Goal: Task Accomplishment & Management: Complete application form

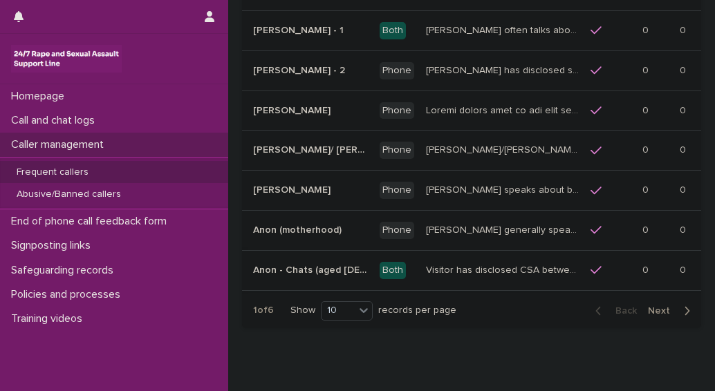
scroll to position [346, 0]
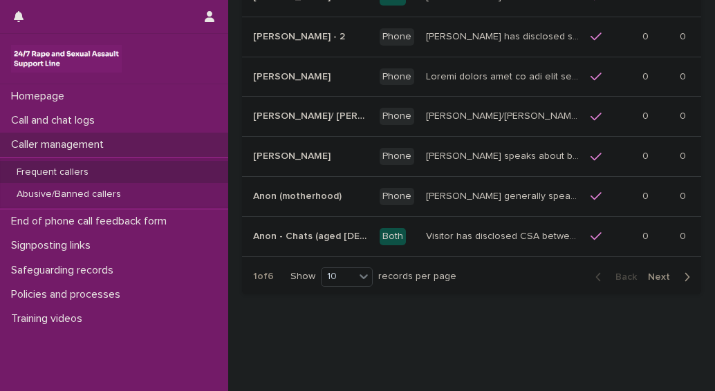
click at [650, 272] on span "Next" at bounding box center [663, 277] width 30 height 10
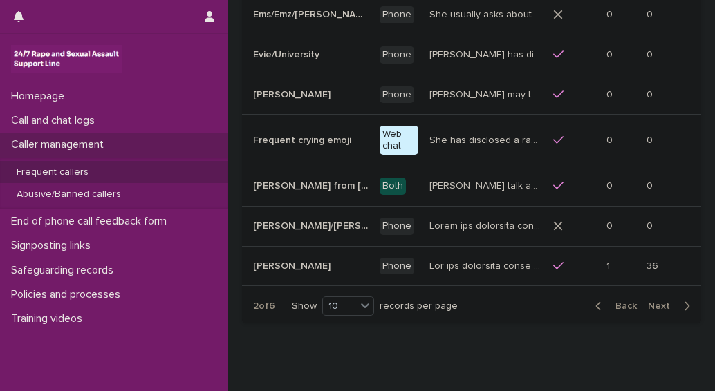
scroll to position [346, 0]
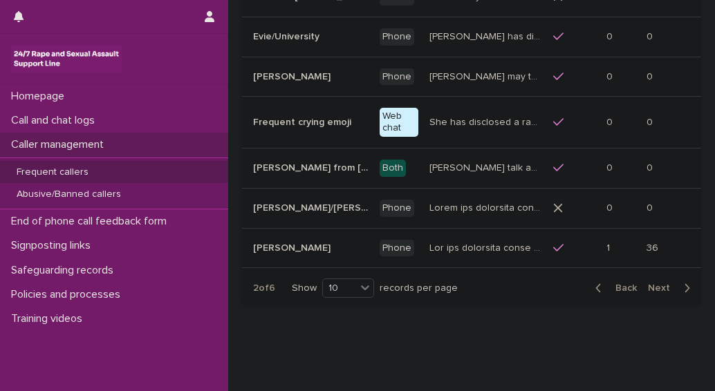
click at [648, 283] on span "Next" at bounding box center [663, 288] width 30 height 10
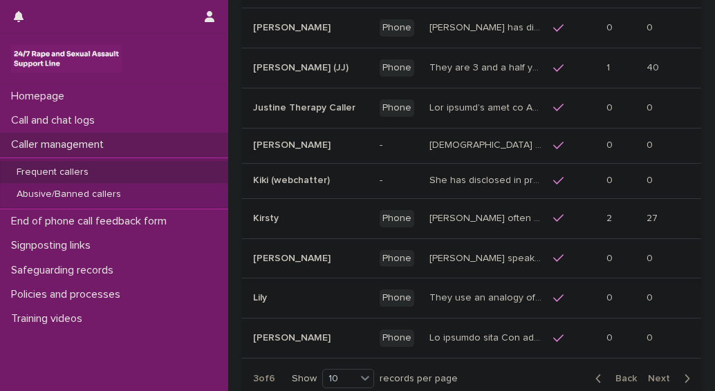
scroll to position [218, 0]
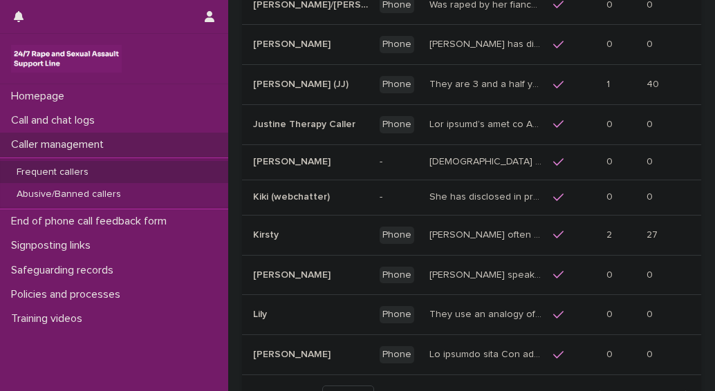
click at [503, 232] on p "Kirsty often talks about experiencing sexual violence by a family friend six ye…" at bounding box center [486, 234] width 115 height 15
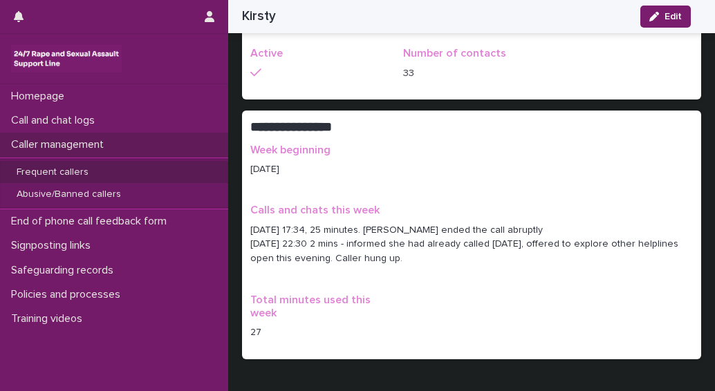
scroll to position [830, 0]
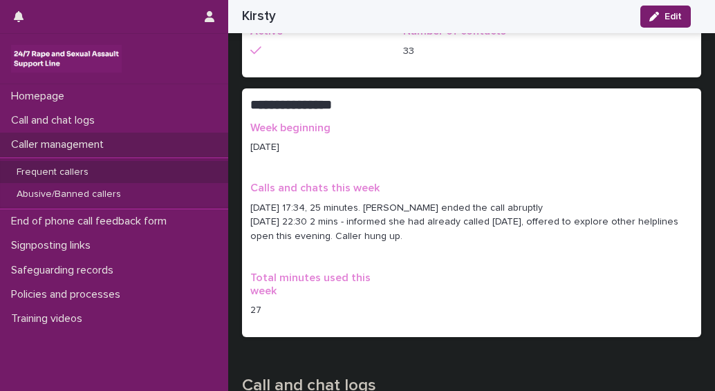
click at [53, 175] on p "Frequent callers" at bounding box center [53, 173] width 94 height 12
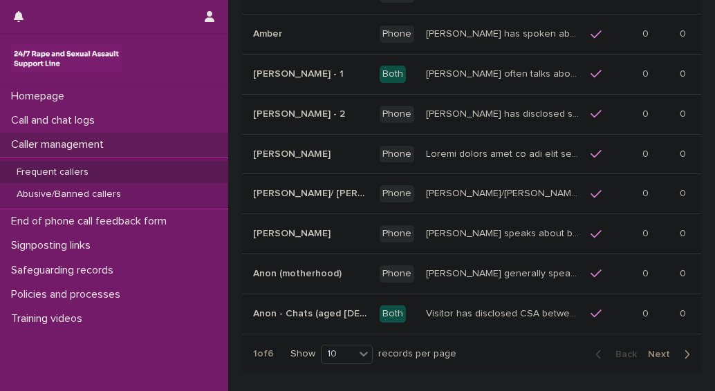
scroll to position [277, 0]
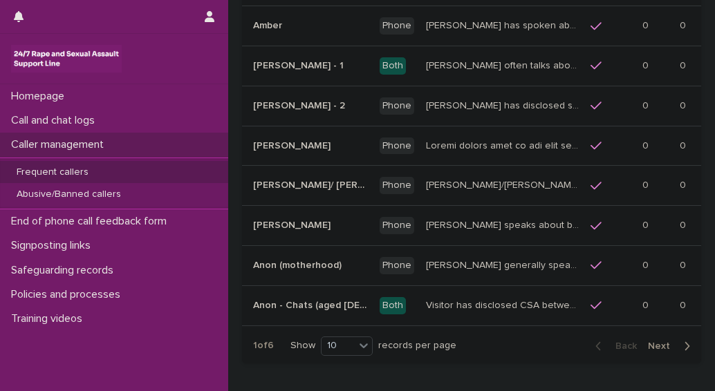
click at [648, 342] on span "Next" at bounding box center [663, 347] width 30 height 10
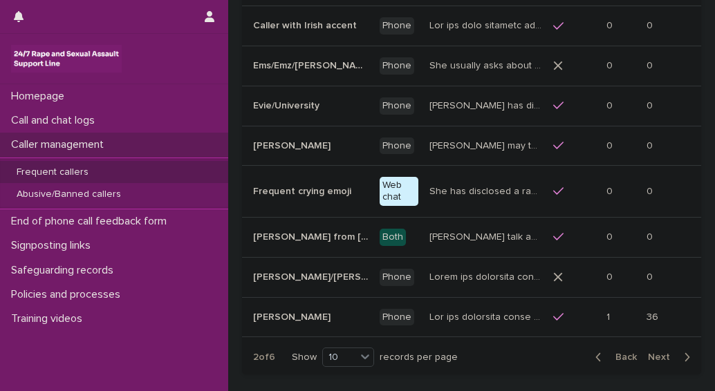
click at [648, 353] on span "Next" at bounding box center [663, 358] width 30 height 10
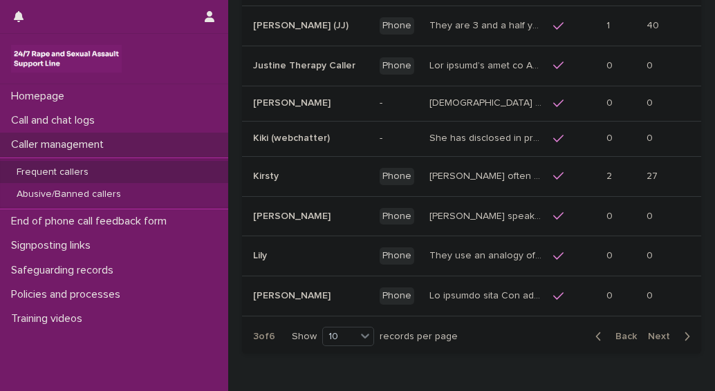
scroll to position [287, 0]
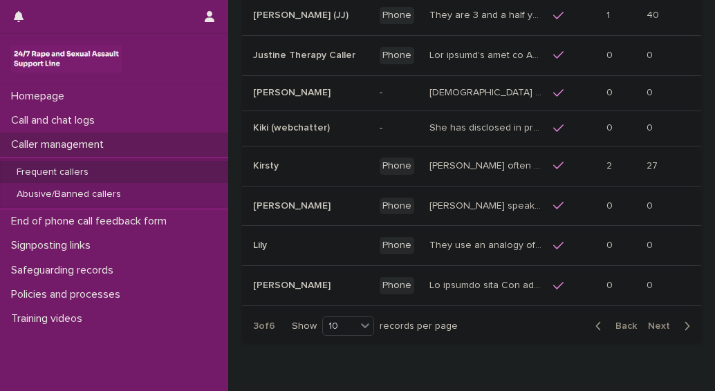
click at [654, 331] on span "Next" at bounding box center [663, 327] width 30 height 10
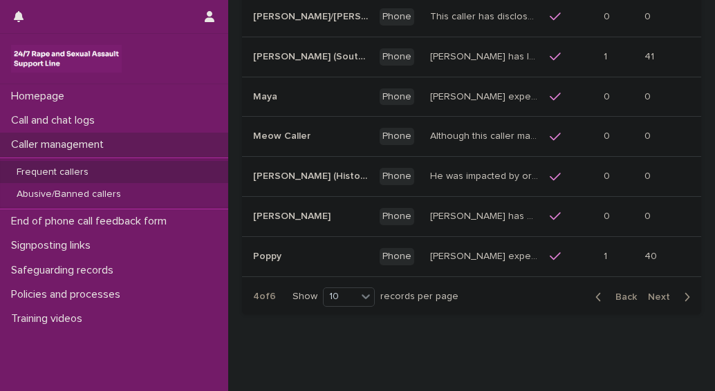
scroll to position [351, 0]
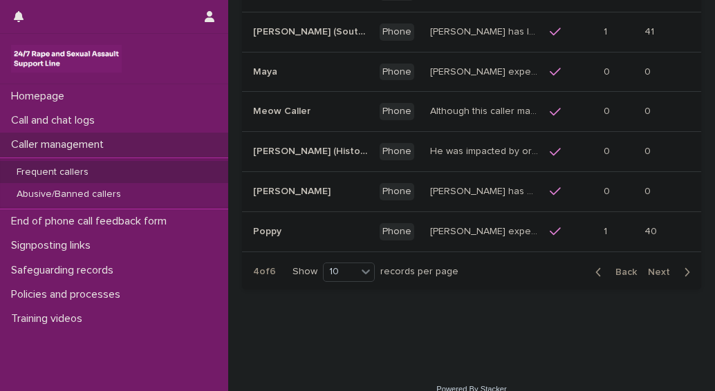
click at [651, 268] on span "Next" at bounding box center [663, 273] width 30 height 10
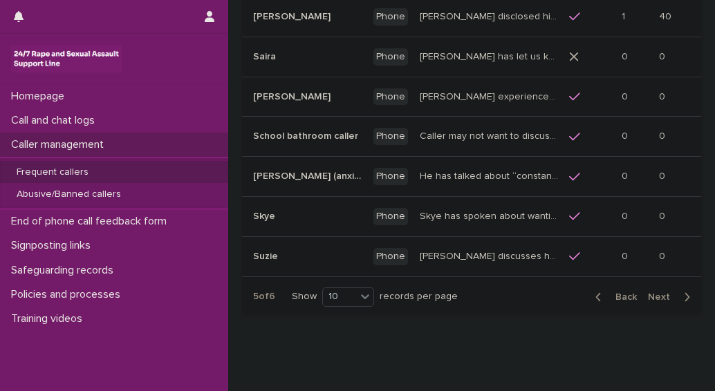
scroll to position [346, 0]
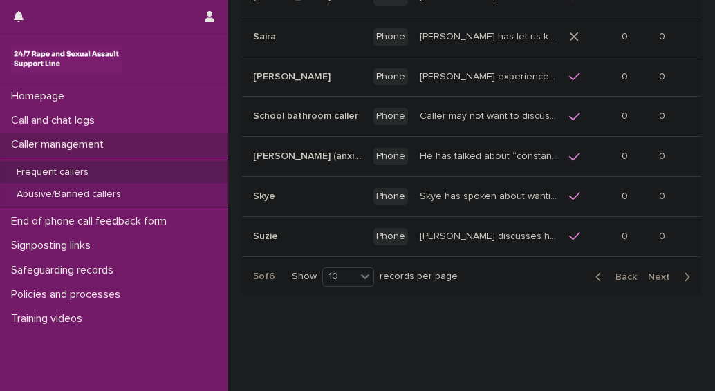
click at [656, 272] on span "Next" at bounding box center [663, 277] width 30 height 10
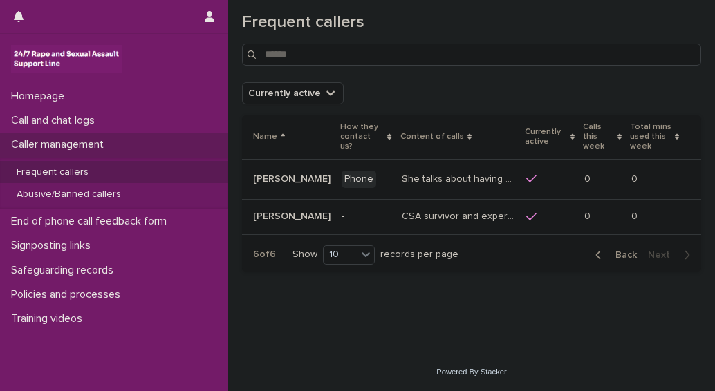
scroll to position [24, 0]
click at [48, 192] on p "Abusive/Banned callers" at bounding box center [69, 195] width 127 height 12
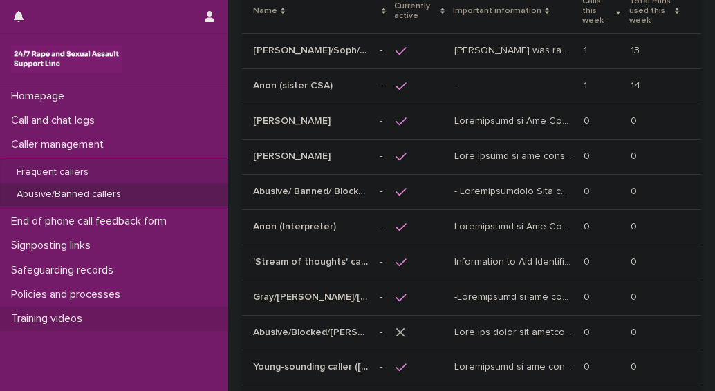
scroll to position [207, 0]
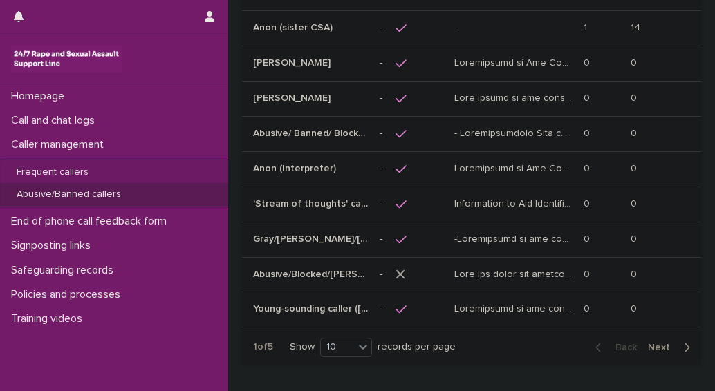
click at [651, 346] on span "Next" at bounding box center [663, 348] width 30 height 10
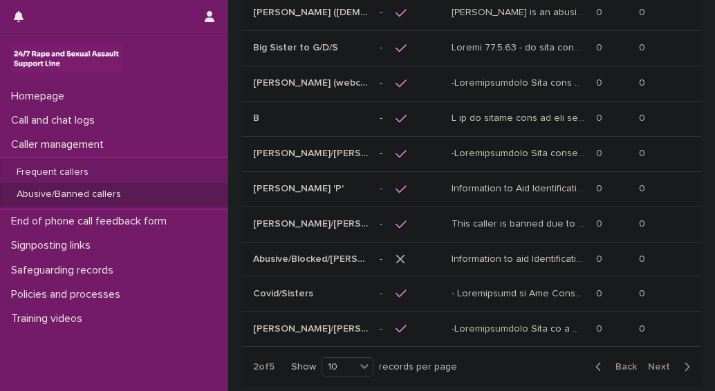
click at [651, 362] on span "Next" at bounding box center [663, 367] width 30 height 10
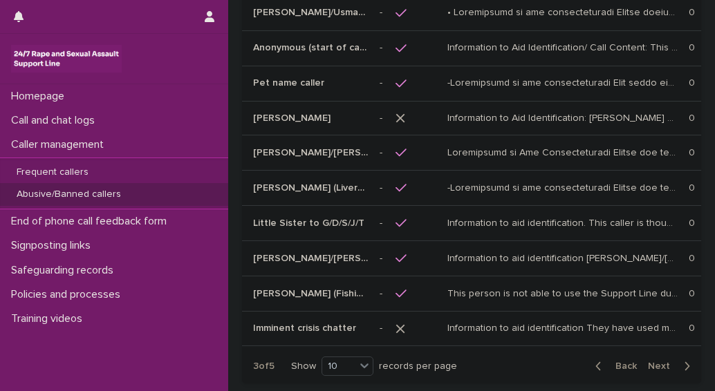
scroll to position [212, 0]
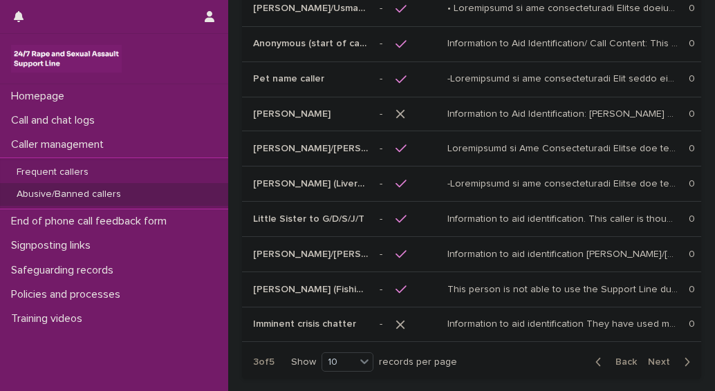
click at [651, 357] on span "Next" at bounding box center [663, 362] width 30 height 10
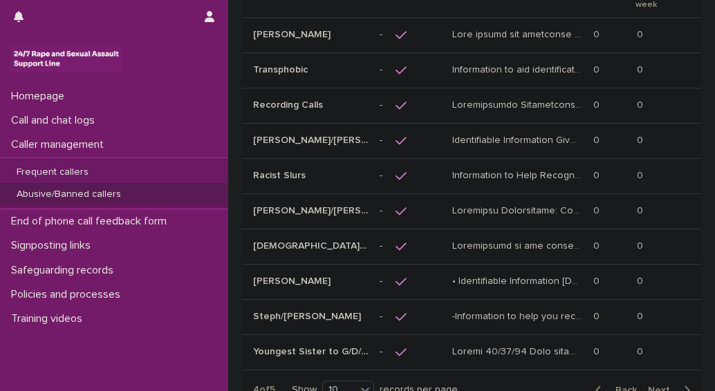
scroll to position [259, 0]
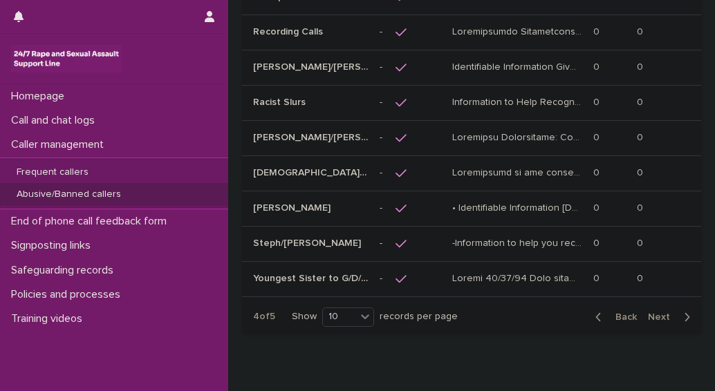
click at [648, 316] on span "Next" at bounding box center [663, 318] width 30 height 10
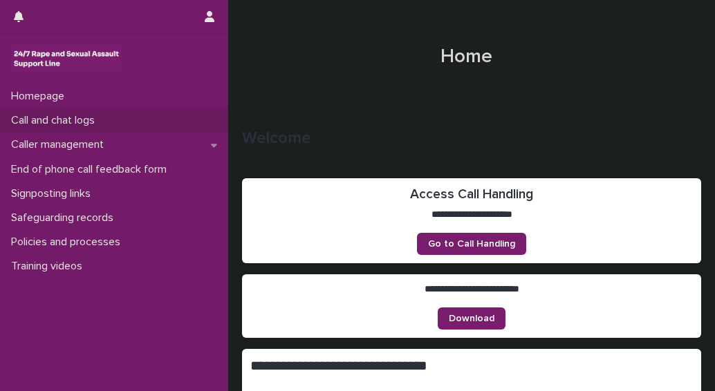
click at [33, 119] on p "Call and chat logs" at bounding box center [56, 120] width 100 height 13
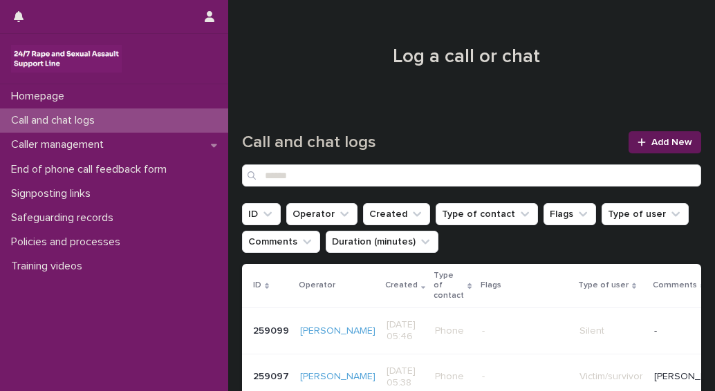
click at [651, 142] on span "Add New" at bounding box center [671, 143] width 41 height 10
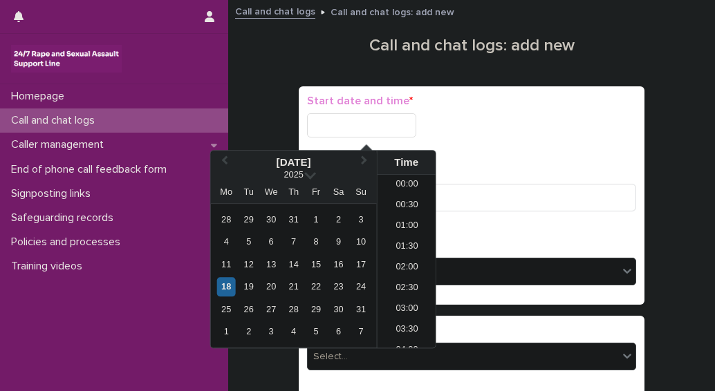
click at [352, 119] on input "text" at bounding box center [361, 125] width 109 height 24
click at [225, 288] on div "18" at bounding box center [226, 287] width 19 height 19
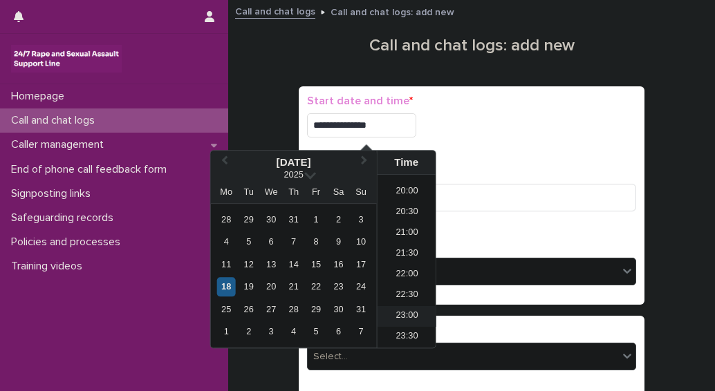
click at [396, 317] on li "23:00" at bounding box center [407, 316] width 59 height 21
drag, startPoint x: 384, startPoint y: 121, endPoint x: 393, endPoint y: 122, distance: 8.3
click at [385, 121] on input "**********" at bounding box center [361, 125] width 109 height 24
type input "**********"
click at [478, 155] on div "**********" at bounding box center [471, 196] width 329 height 202
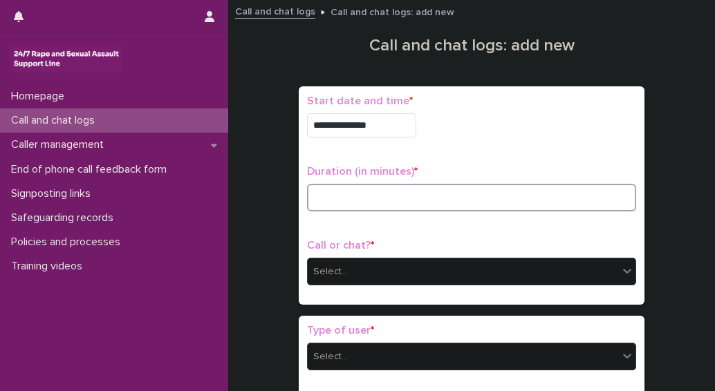
click at [360, 206] on input at bounding box center [471, 198] width 329 height 28
type input "*"
click at [348, 268] on div "Select..." at bounding box center [463, 272] width 310 height 23
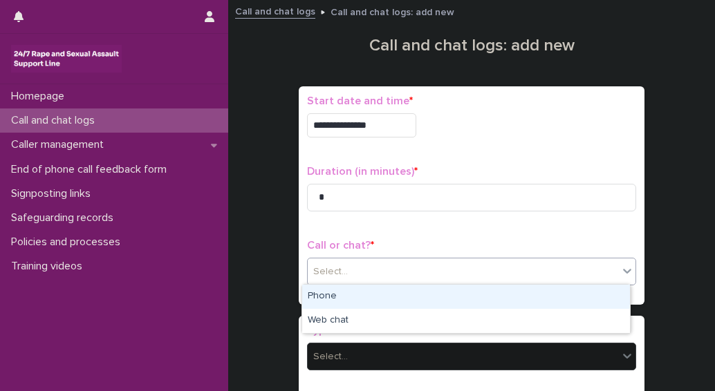
click at [325, 295] on div "Phone" at bounding box center [466, 297] width 328 height 24
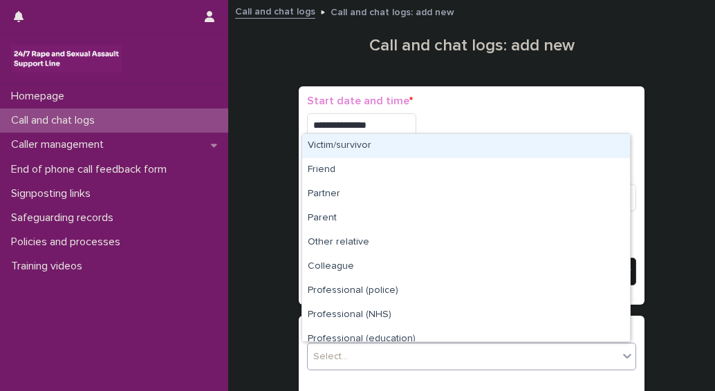
click at [347, 361] on div "Select..." at bounding box center [463, 357] width 310 height 23
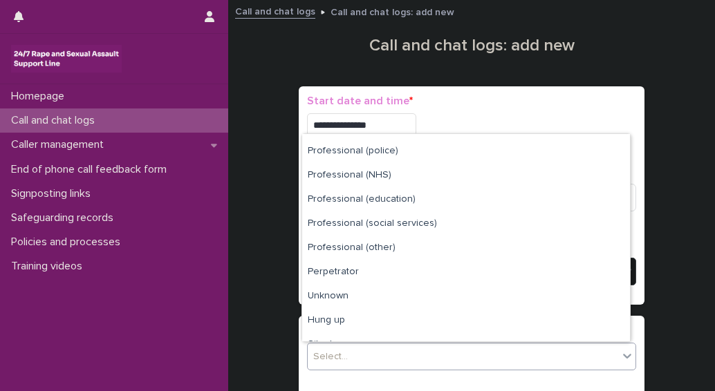
scroll to position [156, 0]
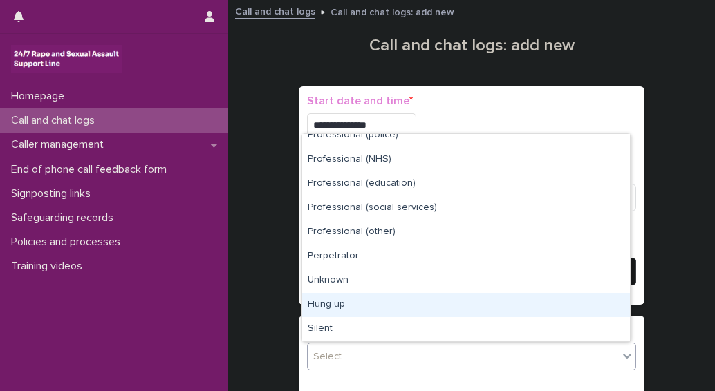
click at [344, 306] on div "Hung up" at bounding box center [466, 305] width 328 height 24
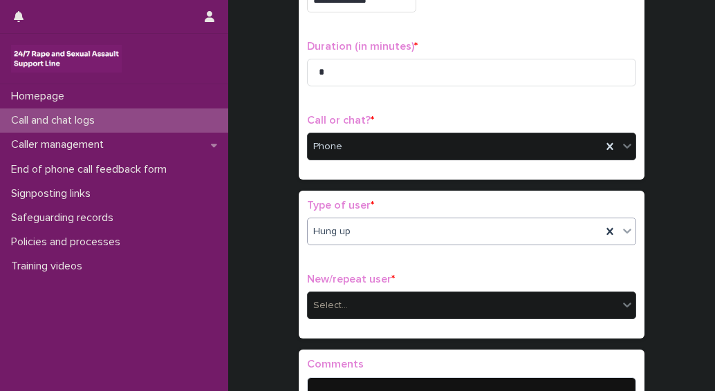
scroll to position [138, 0]
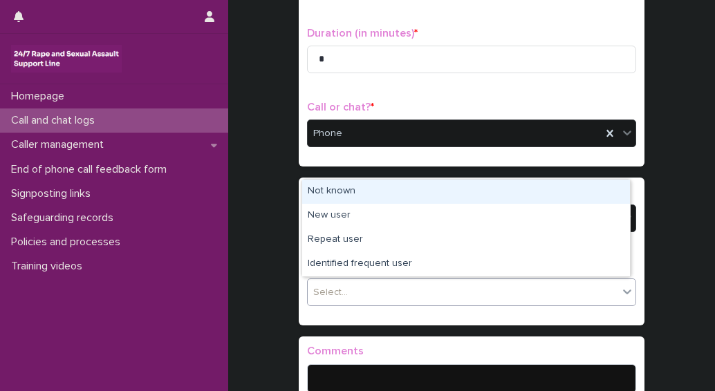
click at [351, 283] on div "Select..." at bounding box center [463, 292] width 310 height 23
click at [317, 190] on div "Not known" at bounding box center [466, 192] width 328 height 24
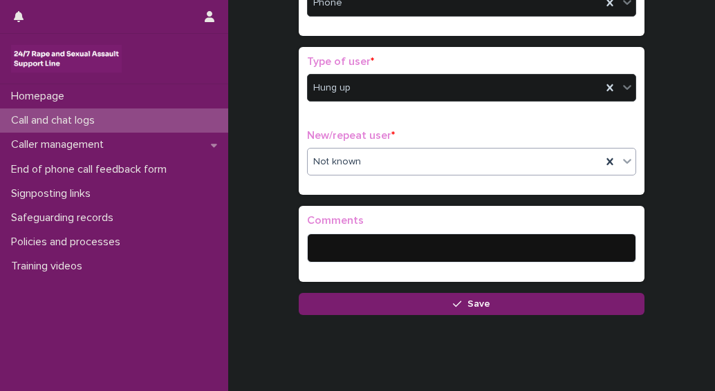
scroll to position [277, 0]
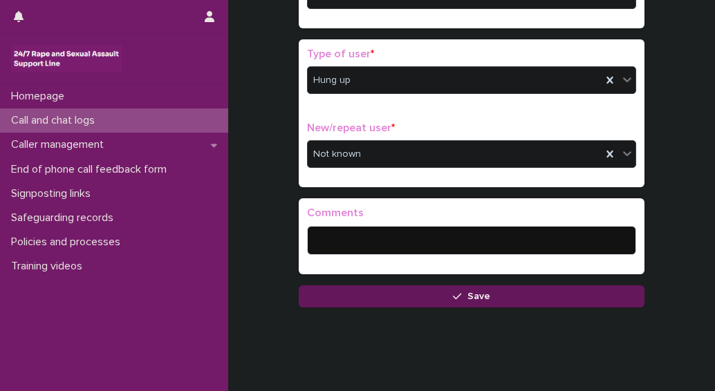
click at [429, 302] on button "Save" at bounding box center [472, 297] width 346 height 22
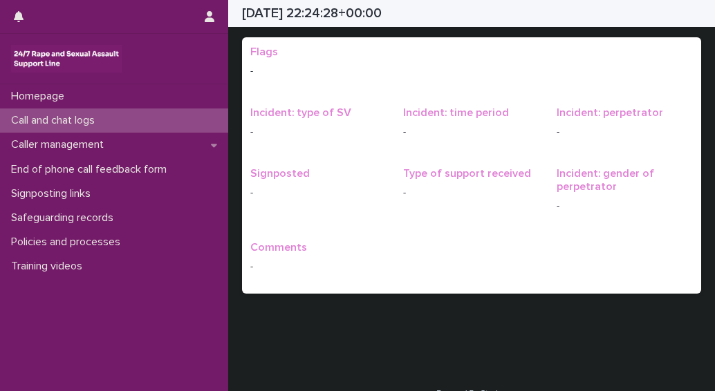
scroll to position [7, 0]
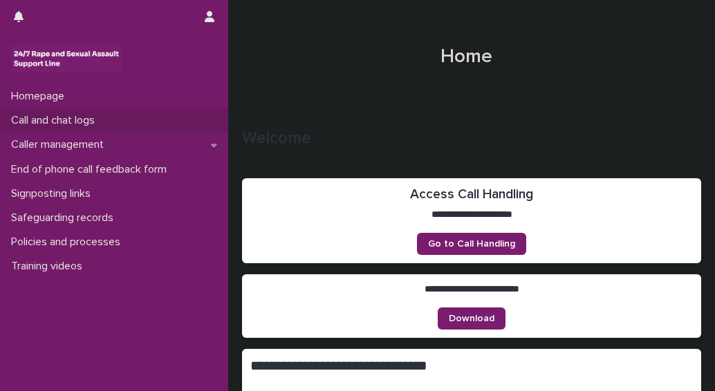
click at [82, 120] on p "Call and chat logs" at bounding box center [56, 120] width 100 height 13
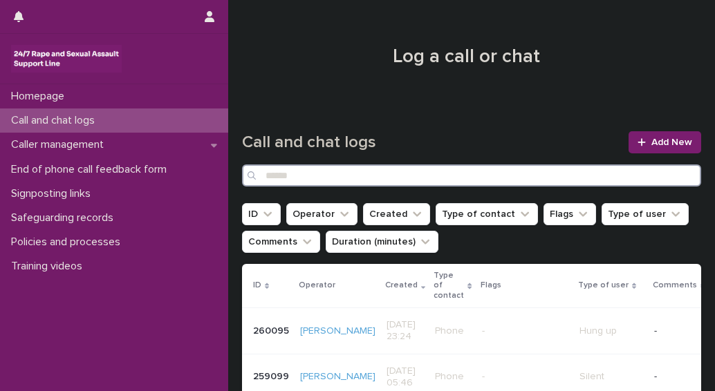
click at [295, 173] on input "Search" at bounding box center [471, 176] width 459 height 22
type input "*"
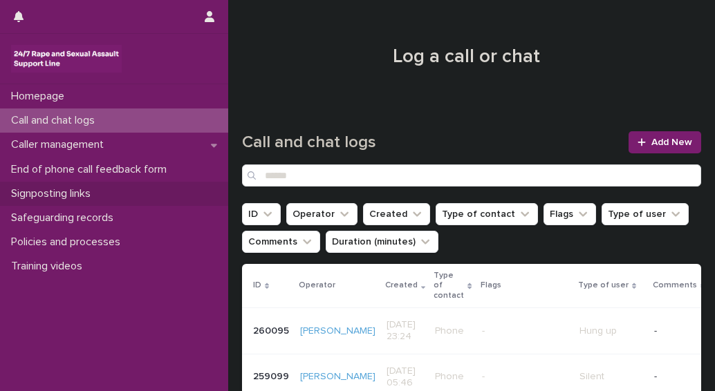
click at [56, 194] on p "Signposting links" at bounding box center [54, 193] width 96 height 13
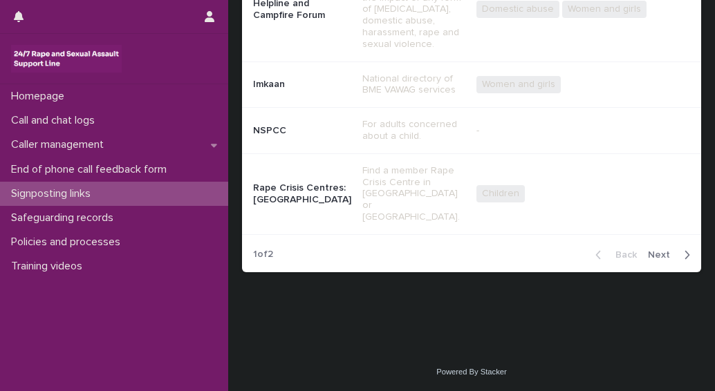
scroll to position [495, 0]
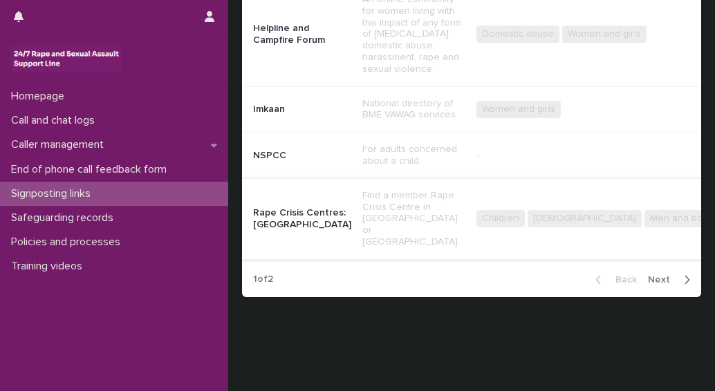
click at [55, 124] on p "Call and chat logs" at bounding box center [56, 120] width 100 height 13
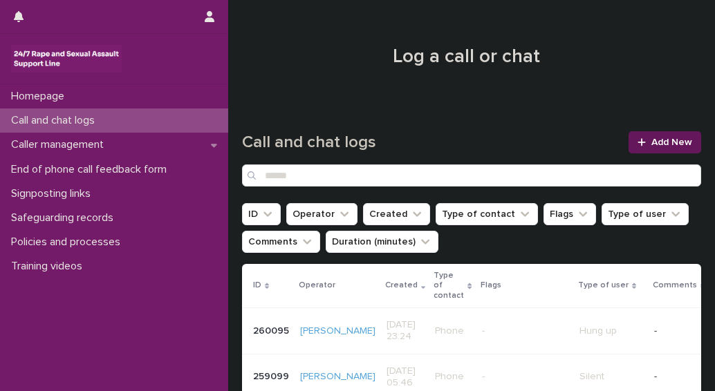
click at [638, 142] on div at bounding box center [645, 143] width 14 height 10
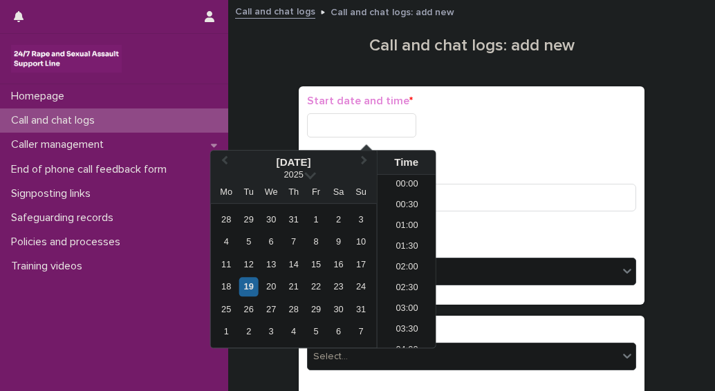
click at [351, 127] on input "text" at bounding box center [361, 125] width 109 height 24
click at [247, 288] on div "19" at bounding box center [248, 287] width 19 height 19
click at [225, 284] on div "18" at bounding box center [226, 287] width 19 height 19
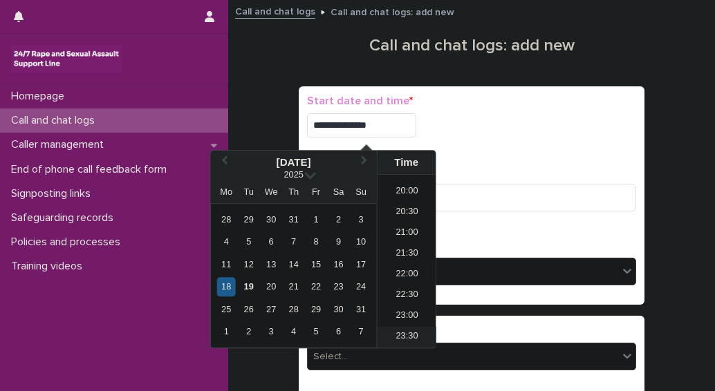
click at [394, 337] on li "23:30" at bounding box center [407, 337] width 59 height 21
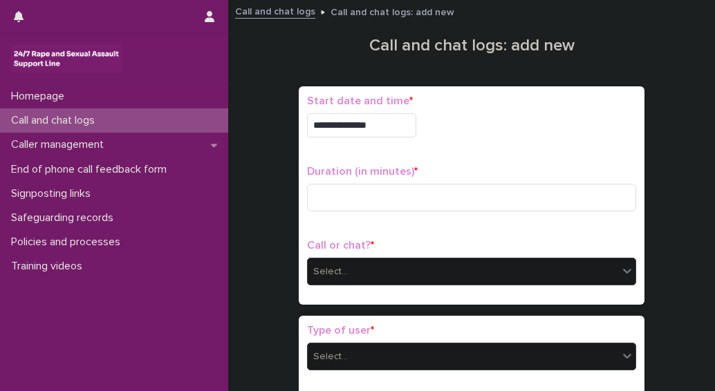
type input "**********"
click at [332, 196] on input at bounding box center [471, 198] width 329 height 28
type input "**"
click at [335, 273] on div "Select..." at bounding box center [330, 272] width 35 height 15
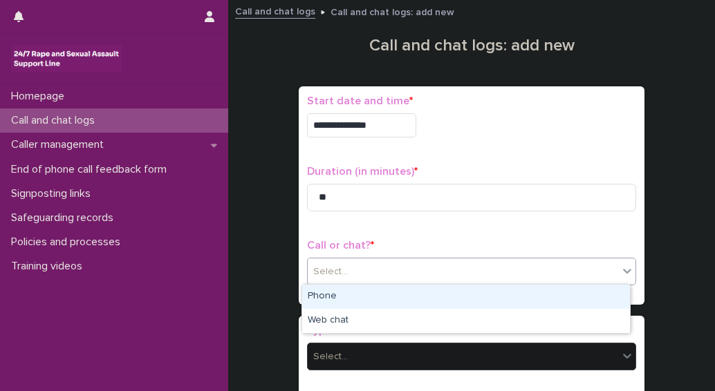
click at [317, 301] on div "Phone" at bounding box center [466, 297] width 328 height 24
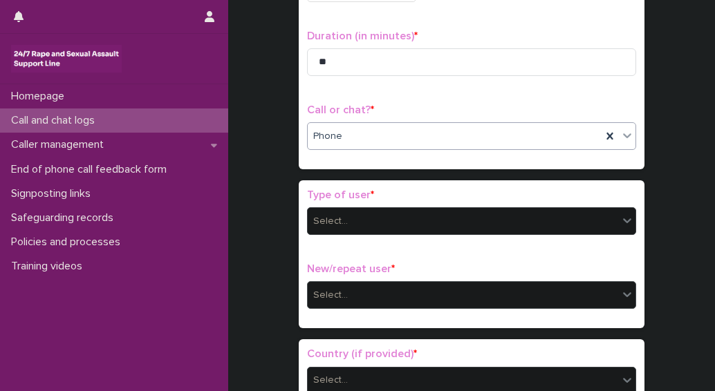
scroll to position [138, 0]
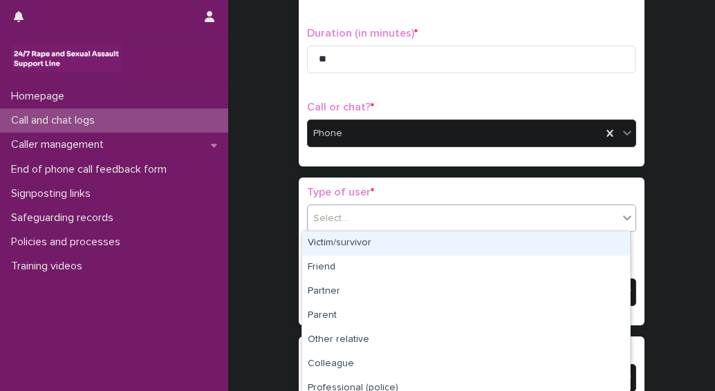
click at [338, 221] on div "Select..." at bounding box center [330, 219] width 35 height 15
click at [340, 245] on div "Victim/survivor" at bounding box center [466, 244] width 328 height 24
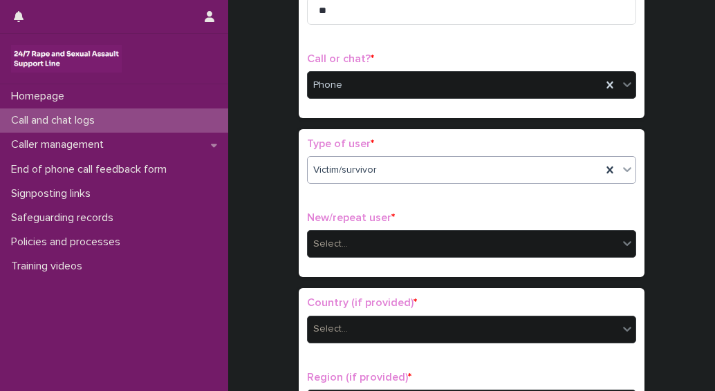
scroll to position [207, 0]
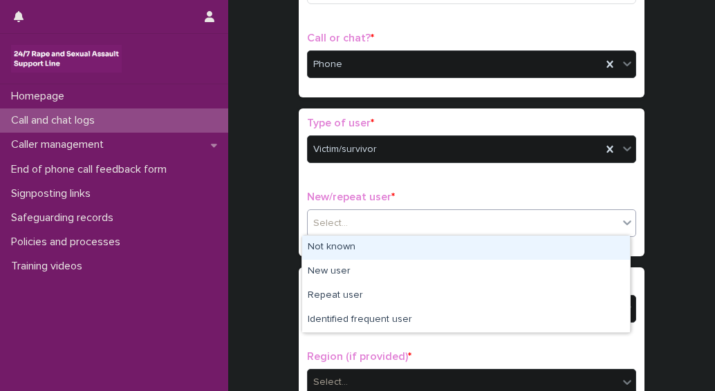
click at [357, 230] on div "Select..." at bounding box center [463, 223] width 310 height 23
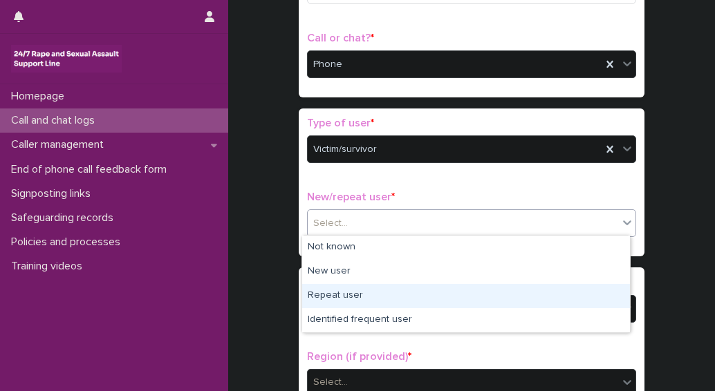
click at [333, 297] on div "Repeat user" at bounding box center [466, 296] width 328 height 24
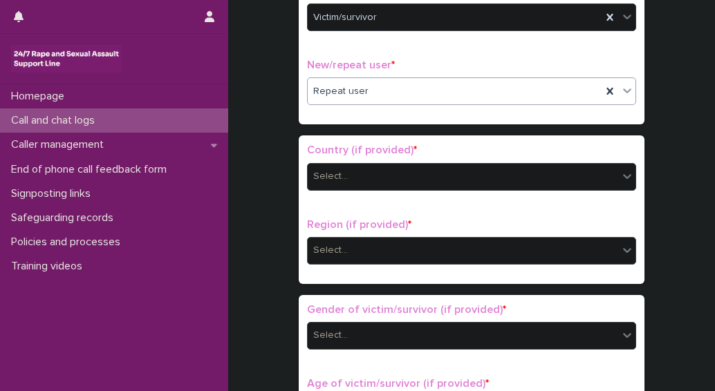
scroll to position [346, 0]
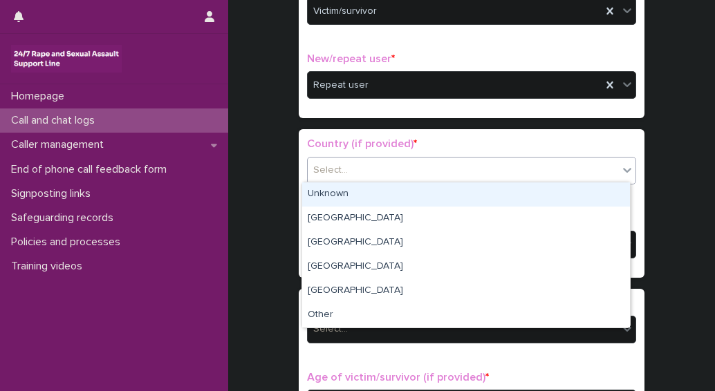
click at [348, 172] on div "Select..." at bounding box center [463, 170] width 310 height 23
click at [329, 193] on div "Unknown" at bounding box center [466, 195] width 328 height 24
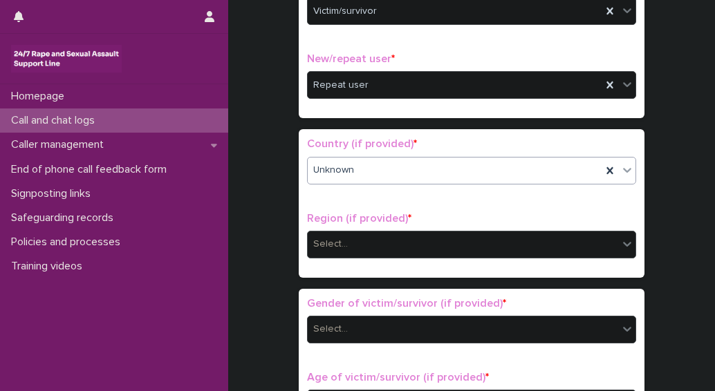
click at [336, 240] on div "Select..." at bounding box center [330, 244] width 35 height 15
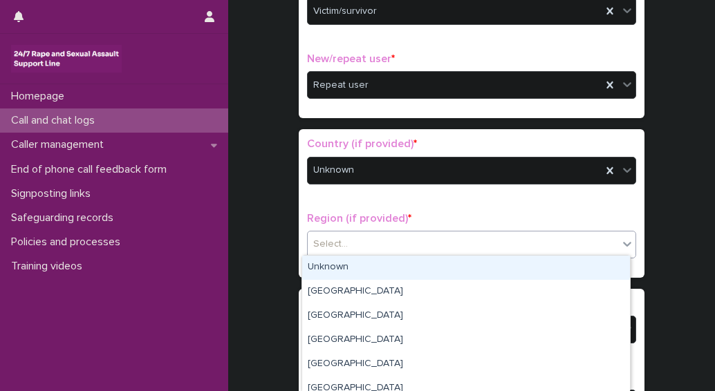
click at [340, 268] on div "Unknown" at bounding box center [466, 268] width 328 height 24
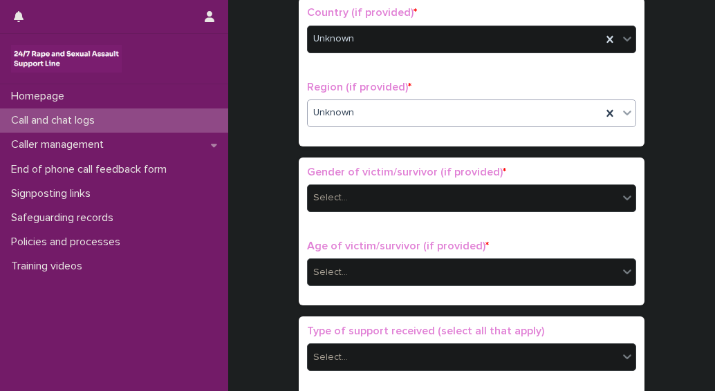
scroll to position [484, 0]
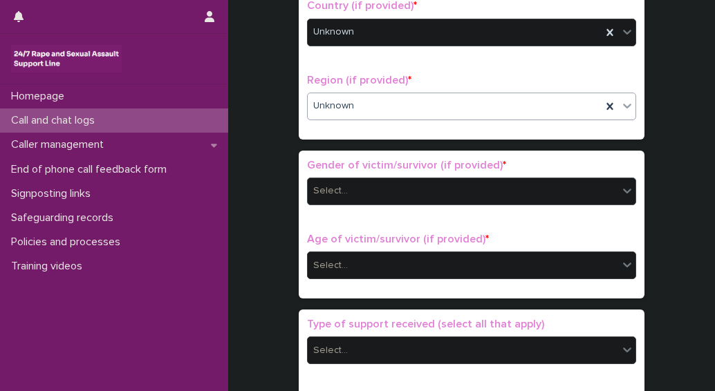
click at [345, 184] on div "Select..." at bounding box center [463, 191] width 310 height 23
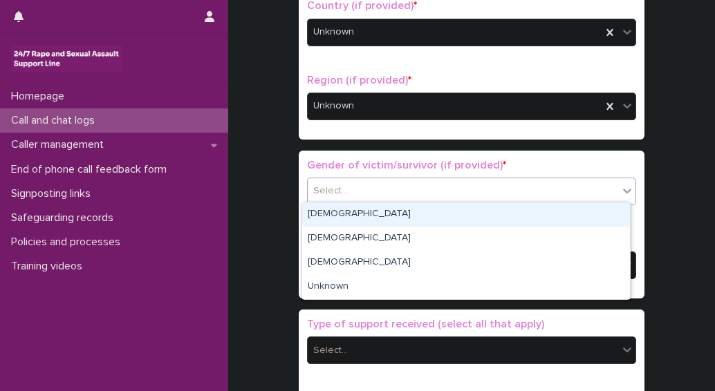
click at [328, 218] on div "Female" at bounding box center [466, 215] width 328 height 24
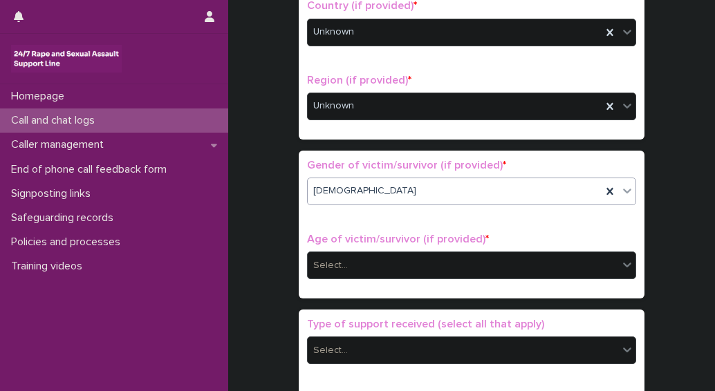
click at [336, 263] on div "Select..." at bounding box center [330, 266] width 35 height 15
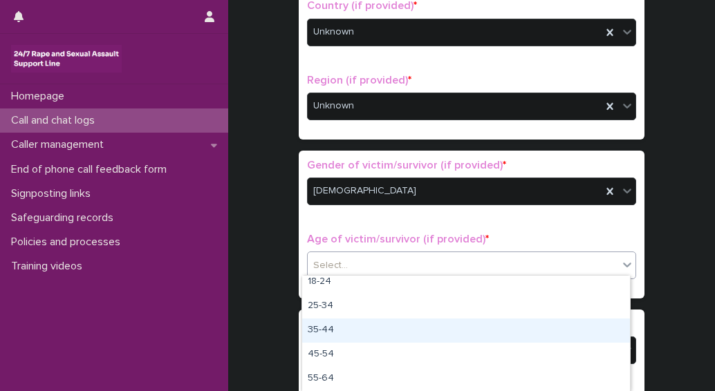
scroll to position [57, 0]
click at [317, 325] on div "25-34" at bounding box center [466, 328] width 328 height 24
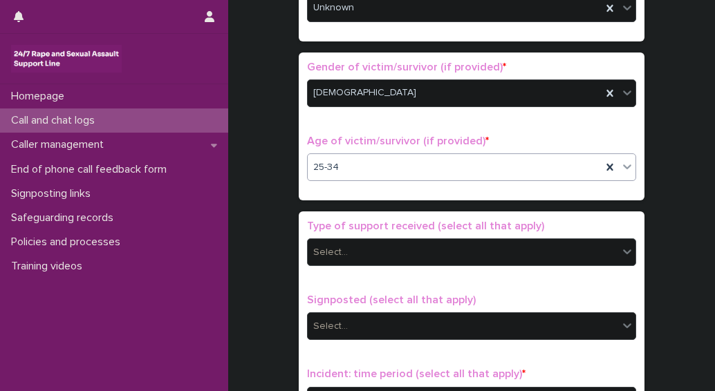
scroll to position [691, 0]
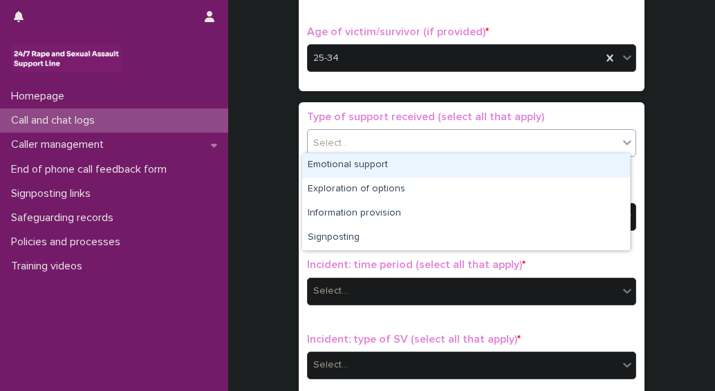
click at [368, 141] on div "Select..." at bounding box center [463, 143] width 310 height 23
click at [354, 166] on div "Emotional support" at bounding box center [466, 166] width 328 height 24
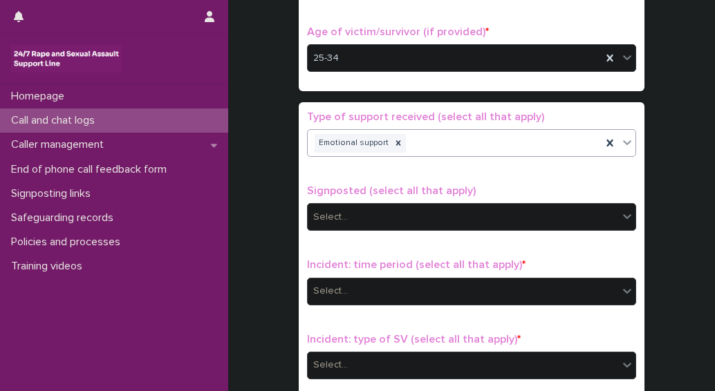
click at [431, 132] on div "Emotional support" at bounding box center [455, 143] width 294 height 24
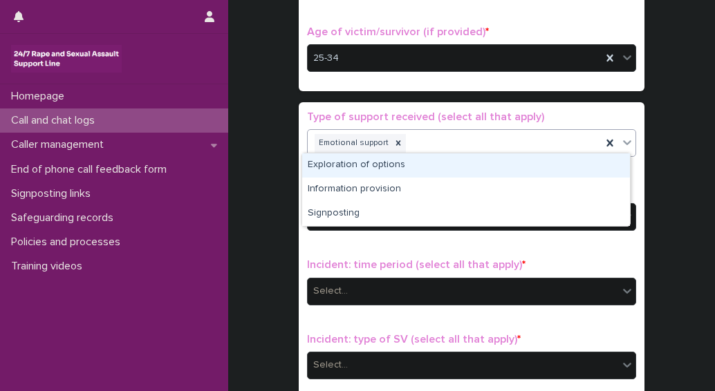
click at [360, 167] on div "Exploration of options" at bounding box center [466, 166] width 328 height 24
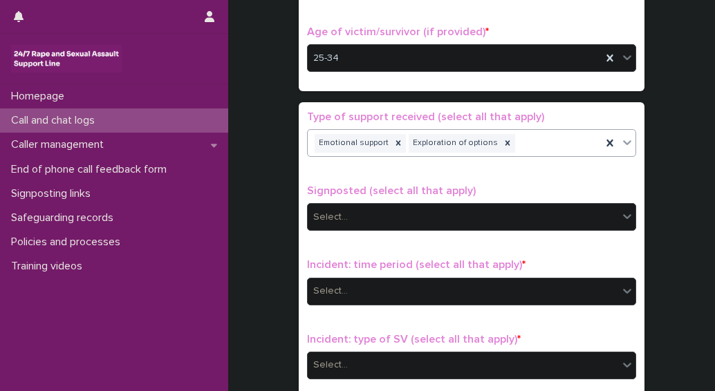
click at [505, 146] on div "Emotional support Exploration of options" at bounding box center [455, 143] width 294 height 24
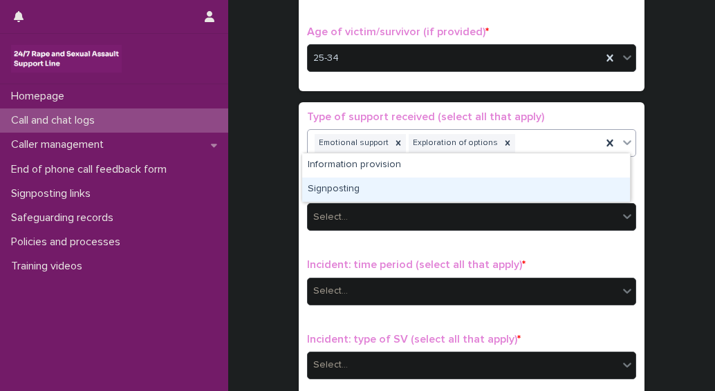
click at [346, 189] on div "Signposting" at bounding box center [466, 190] width 328 height 24
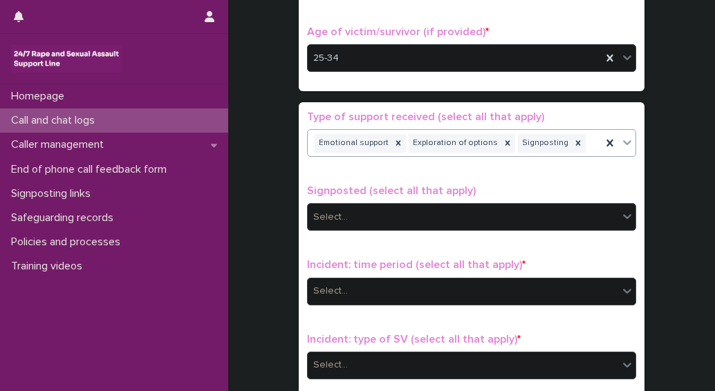
click at [332, 214] on div "Select..." at bounding box center [330, 217] width 35 height 15
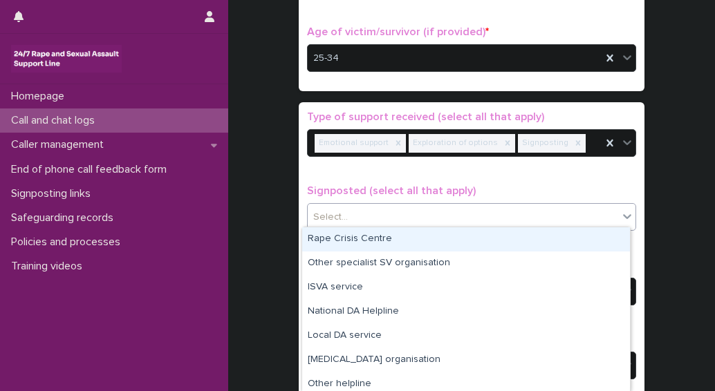
click at [337, 237] on div "Rape Crisis Centre" at bounding box center [466, 239] width 328 height 24
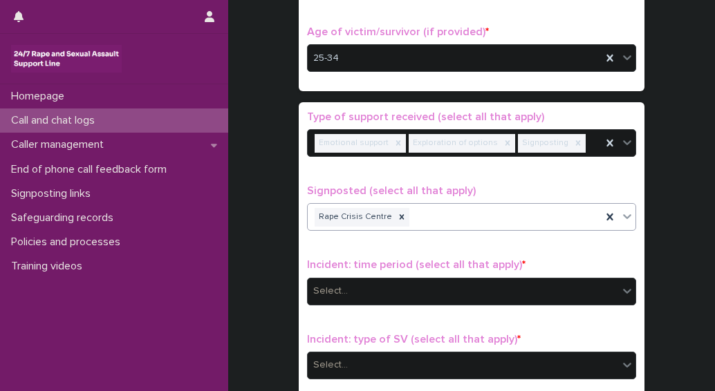
click at [438, 210] on div "Rape Crisis Centre" at bounding box center [455, 217] width 294 height 24
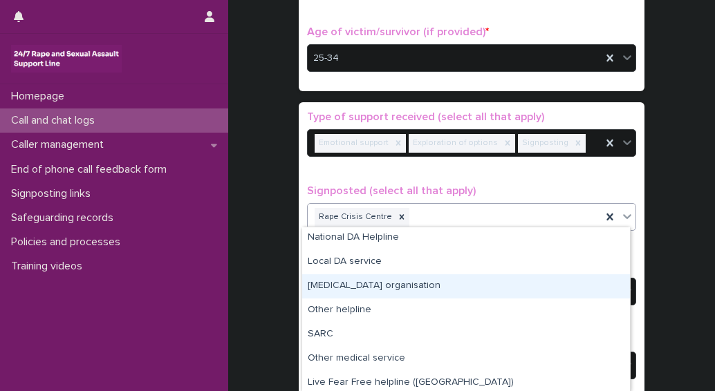
scroll to position [69, 0]
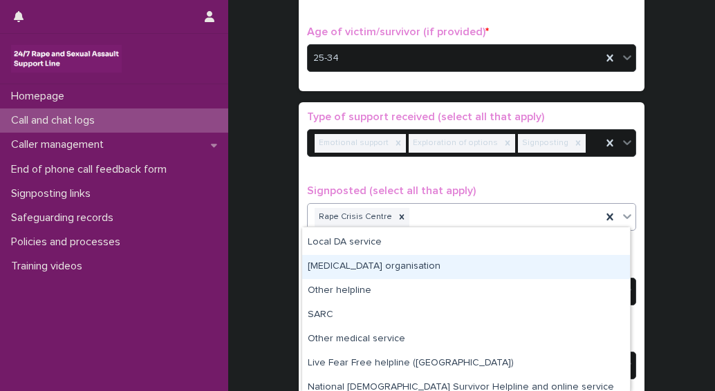
click at [344, 268] on div "Other counselling organisation" at bounding box center [466, 267] width 328 height 24
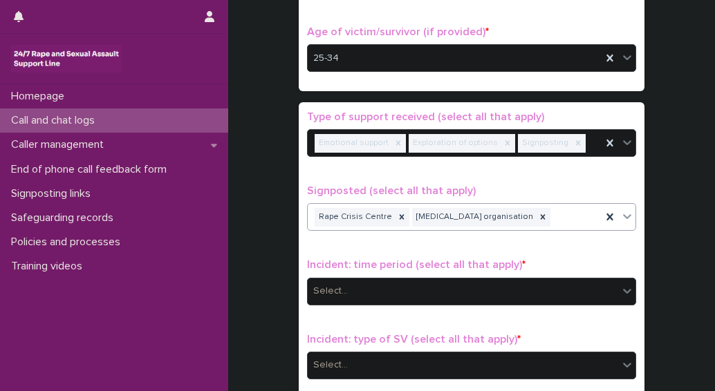
click at [550, 215] on div "Rape Crisis Centre Other counselling organisation" at bounding box center [455, 217] width 294 height 24
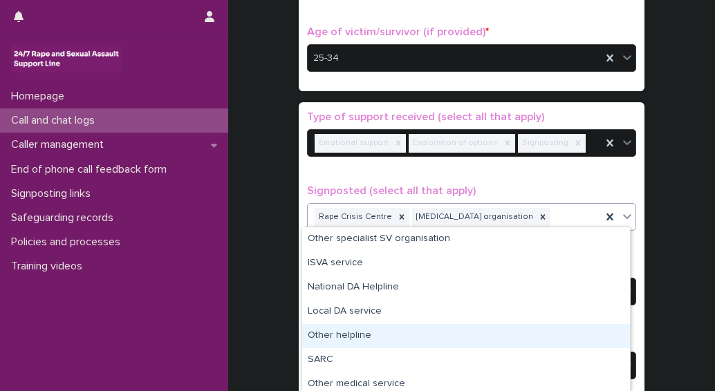
click at [347, 335] on div "Other helpline" at bounding box center [466, 336] width 328 height 24
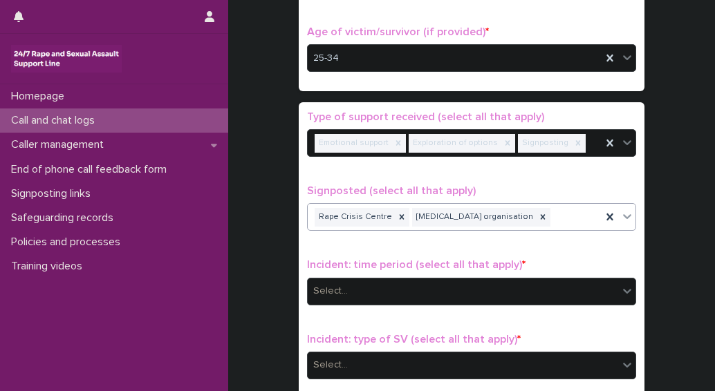
scroll to position [701, 0]
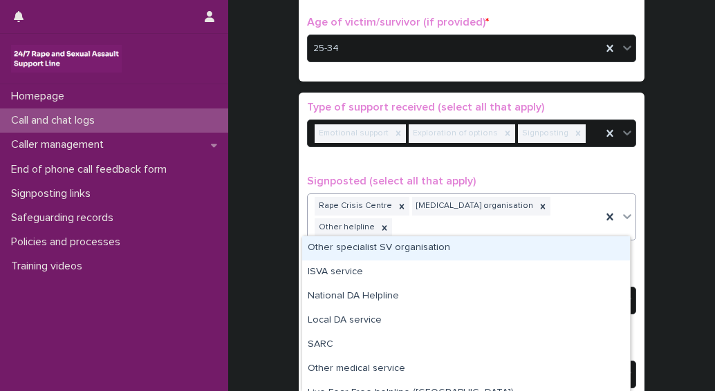
click at [431, 231] on div "Rape Crisis Centre Other counselling organisation Other helpline" at bounding box center [455, 217] width 294 height 46
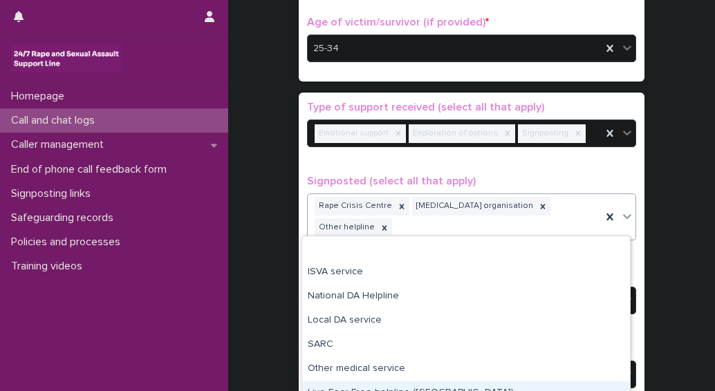
scroll to position [62, 0]
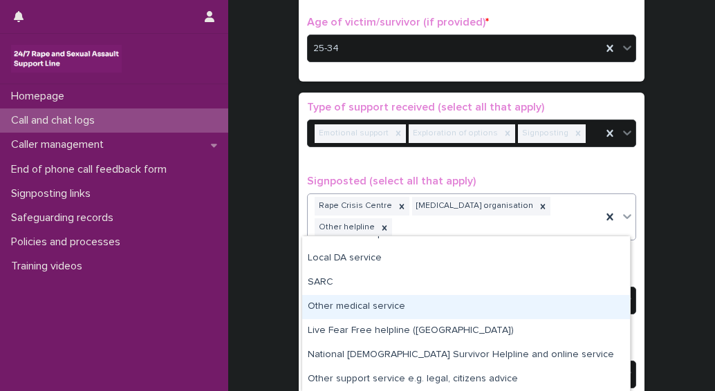
click at [373, 313] on div "Other medical service" at bounding box center [466, 307] width 328 height 24
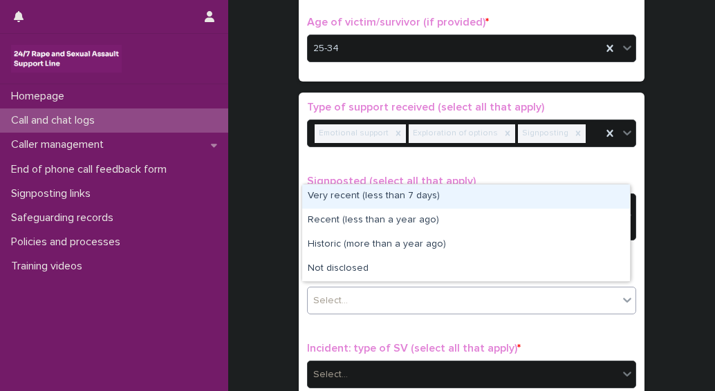
click at [369, 299] on div "Select..." at bounding box center [463, 301] width 310 height 23
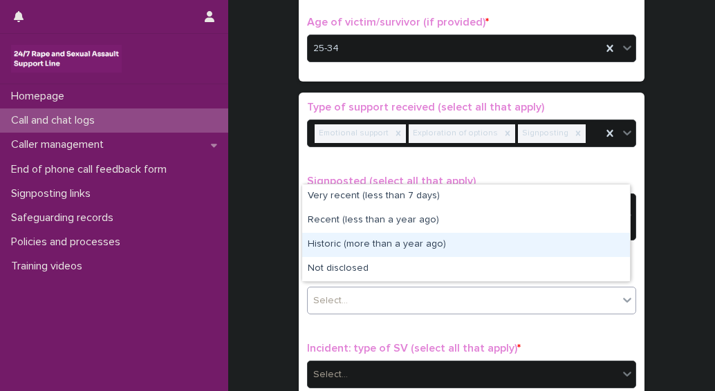
click at [357, 245] on div "Historic (more than a year ago)" at bounding box center [466, 245] width 328 height 24
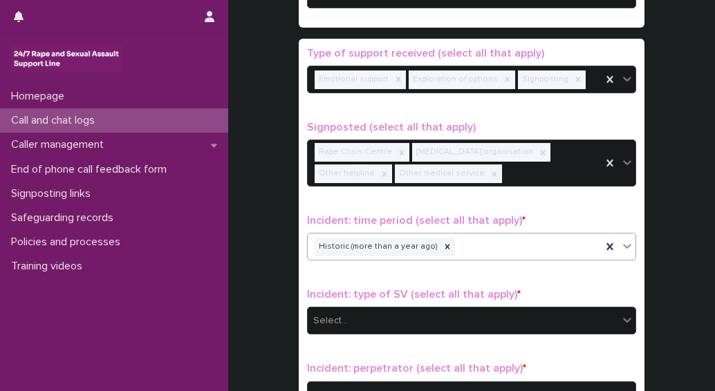
scroll to position [839, 0]
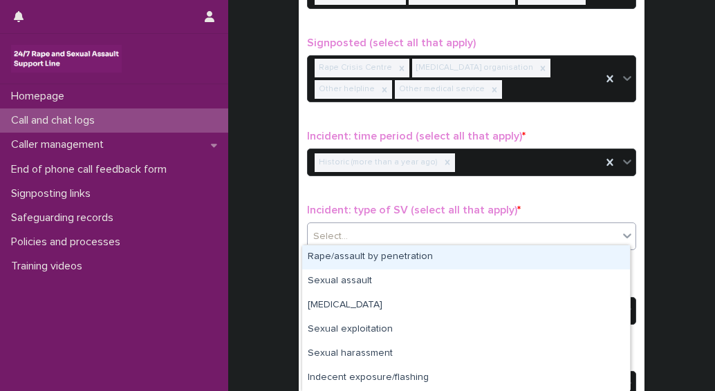
click at [362, 229] on div "Select..." at bounding box center [463, 236] width 310 height 23
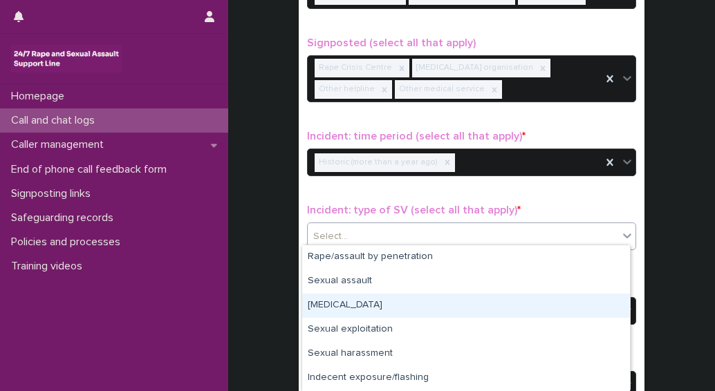
click at [344, 307] on div "Child sexual abuse" at bounding box center [466, 306] width 328 height 24
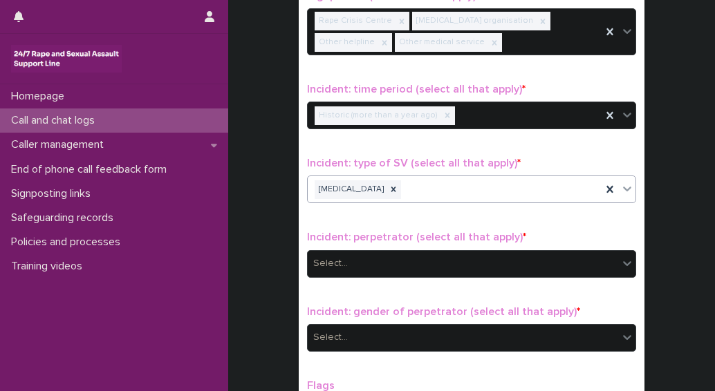
scroll to position [909, 0]
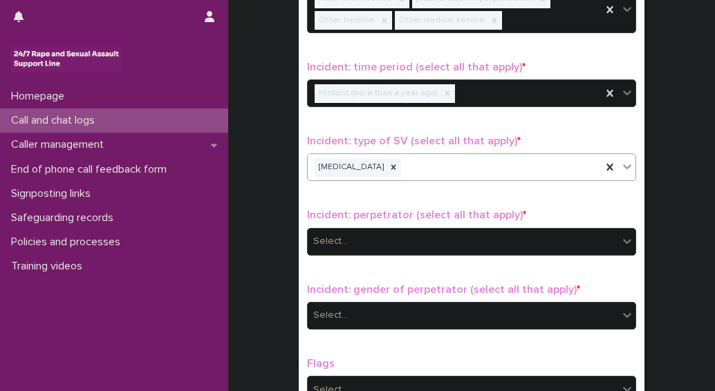
click at [437, 164] on div "Child sexual abuse" at bounding box center [455, 168] width 294 height 24
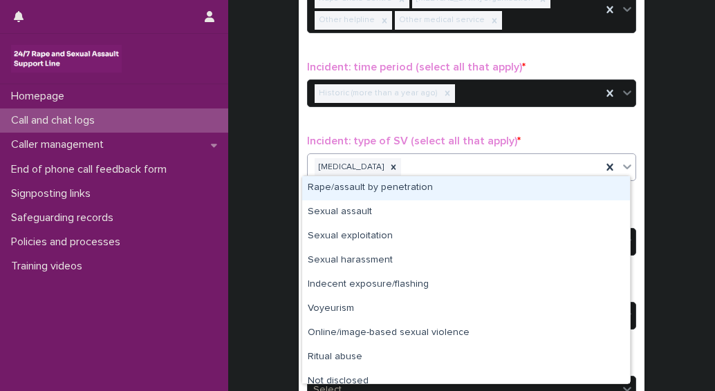
click at [406, 187] on div "Rape/assault by penetration" at bounding box center [466, 188] width 328 height 24
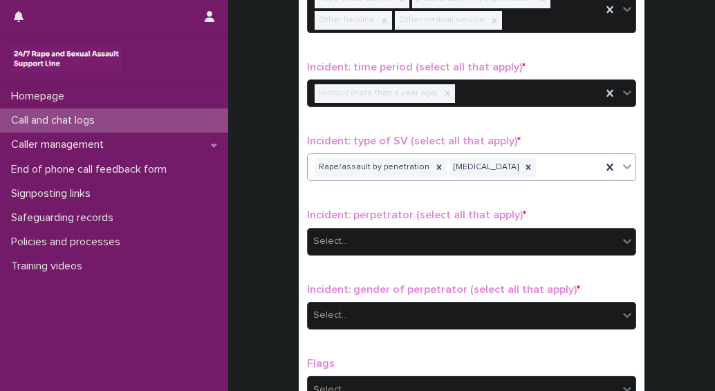
click at [359, 242] on div "Select..." at bounding box center [463, 241] width 310 height 23
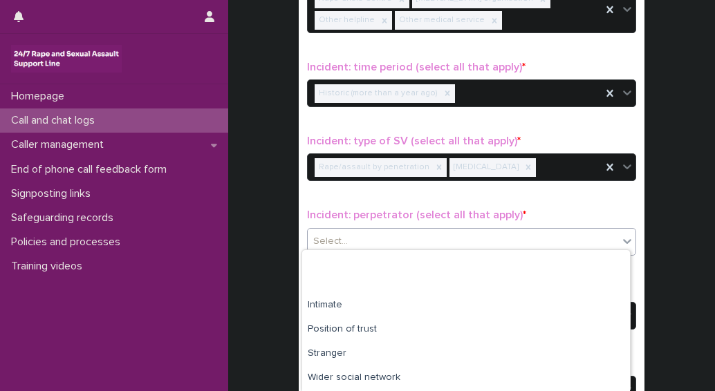
scroll to position [124, 0]
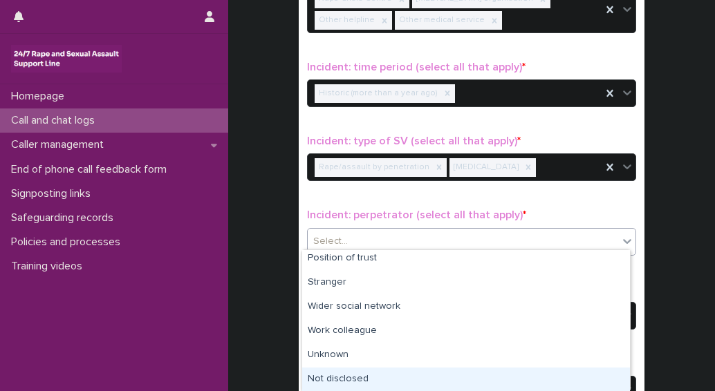
click at [346, 376] on div "Not disclosed" at bounding box center [466, 380] width 328 height 24
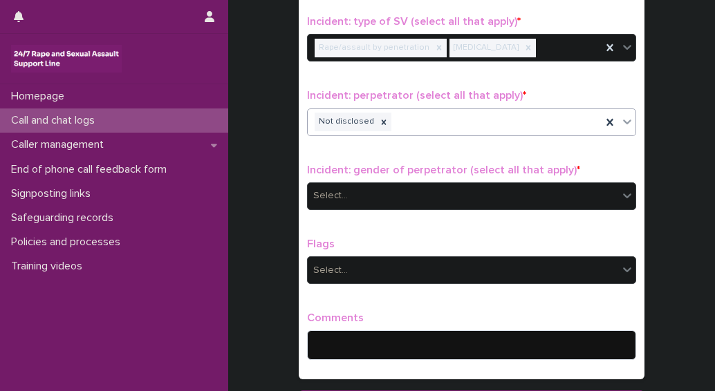
scroll to position [1047, 0]
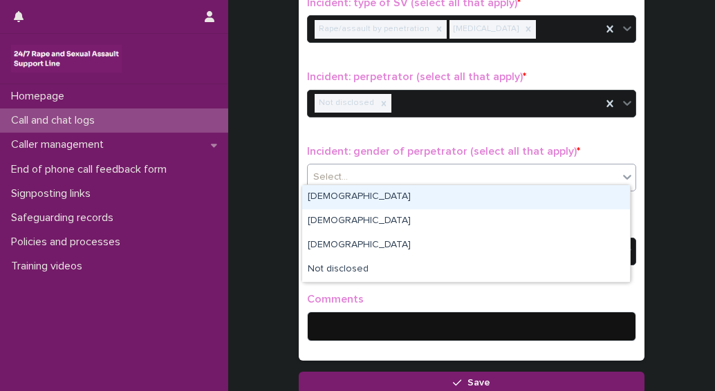
click at [358, 174] on div "Select..." at bounding box center [463, 177] width 310 height 23
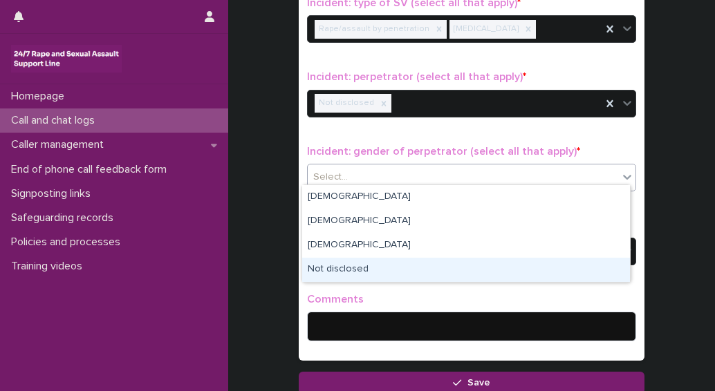
click at [340, 269] on div "Not disclosed" at bounding box center [466, 270] width 328 height 24
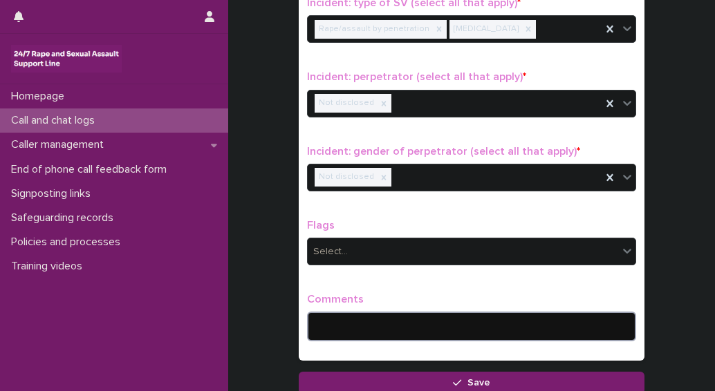
click at [344, 312] on textarea at bounding box center [471, 326] width 329 height 29
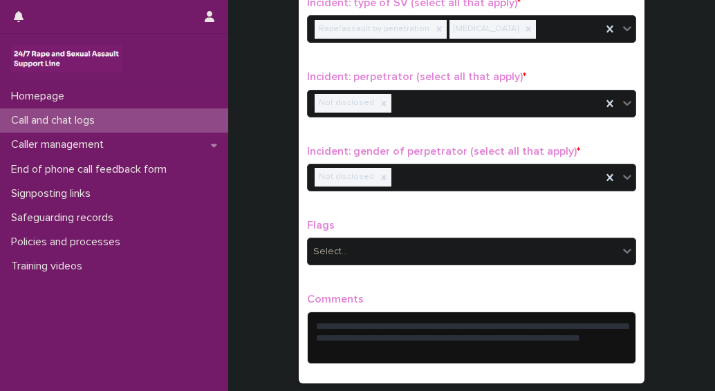
drag, startPoint x: 481, startPoint y: 337, endPoint x: 379, endPoint y: 286, distance: 113.5
click at [379, 293] on p "Comments" at bounding box center [471, 299] width 329 height 13
click at [484, 331] on textarea "**********" at bounding box center [471, 338] width 329 height 52
click at [467, 341] on textarea "**********" at bounding box center [471, 338] width 329 height 52
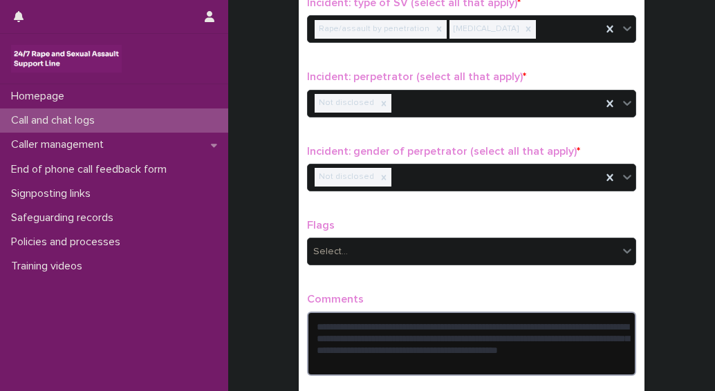
click at [517, 342] on textarea "**********" at bounding box center [471, 344] width 329 height 64
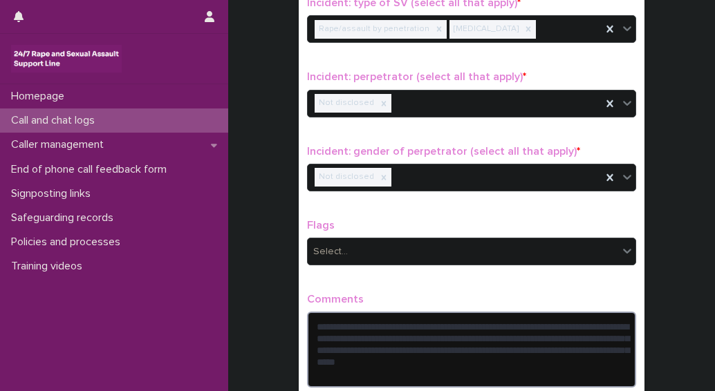
click at [597, 344] on textarea "**********" at bounding box center [471, 349] width 329 height 75
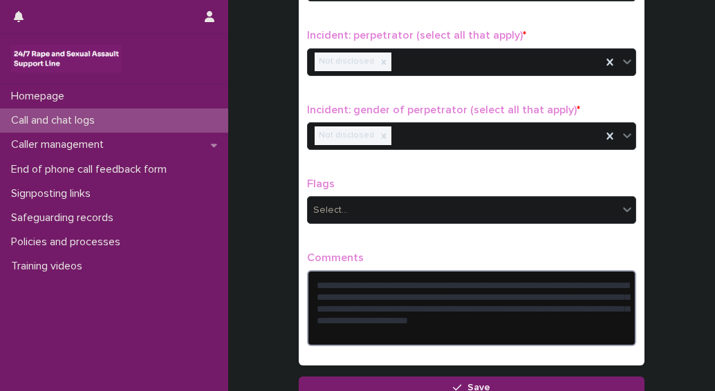
scroll to position [1097, 0]
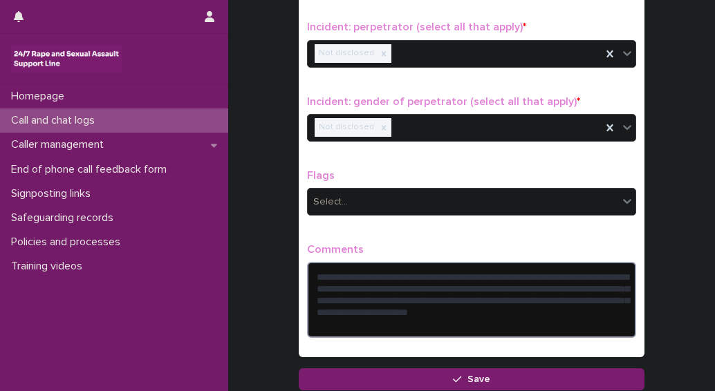
click at [438, 322] on textarea "**********" at bounding box center [471, 299] width 329 height 75
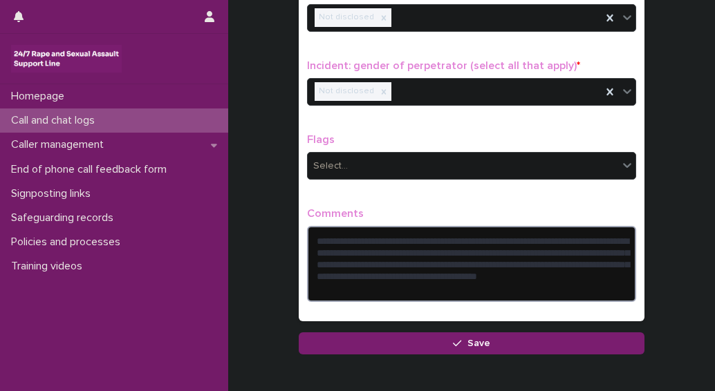
scroll to position [1197, 0]
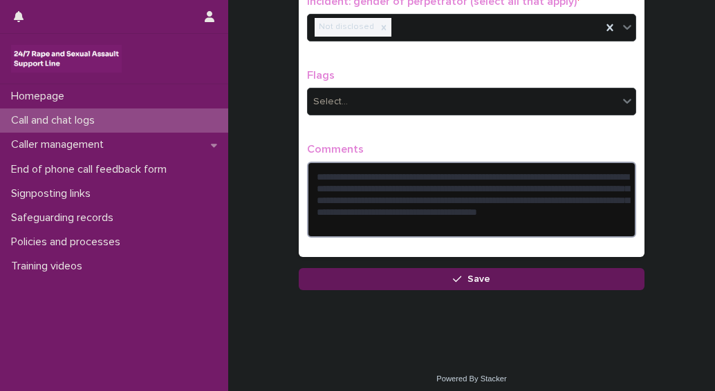
type textarea "**********"
click at [467, 275] on span "Save" at bounding box center [478, 280] width 23 height 10
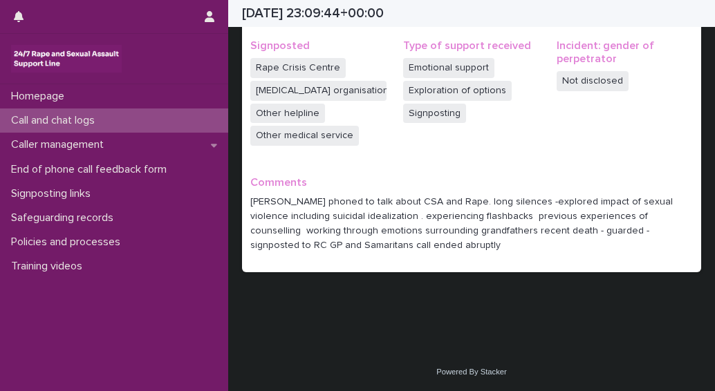
scroll to position [436, 0]
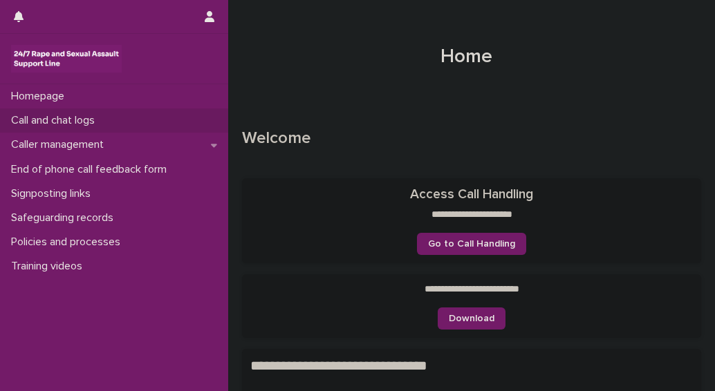
click at [47, 120] on p "Call and chat logs" at bounding box center [56, 120] width 100 height 13
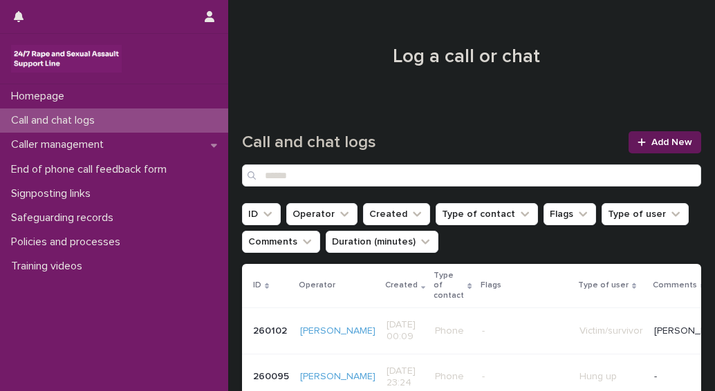
click at [657, 142] on span "Add New" at bounding box center [671, 143] width 41 height 10
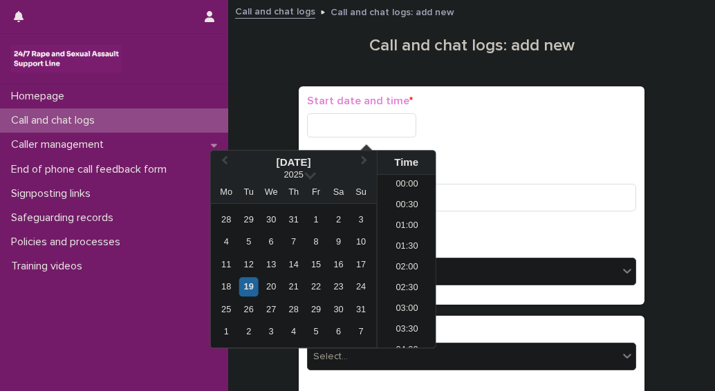
click at [339, 128] on input "text" at bounding box center [361, 125] width 109 height 24
click at [250, 283] on div "19" at bounding box center [248, 287] width 19 height 19
click at [407, 180] on li "00:00" at bounding box center [407, 185] width 59 height 21
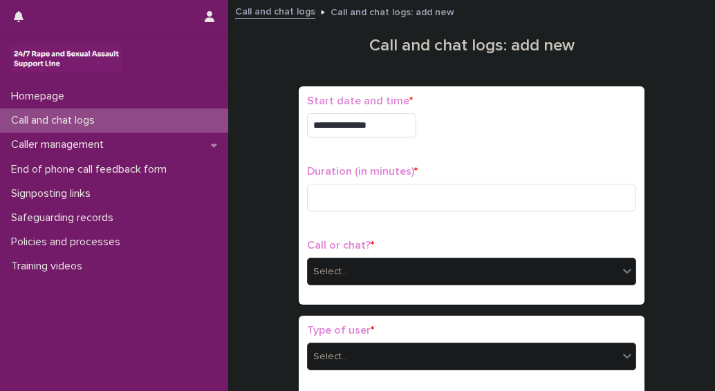
click at [384, 126] on input "**********" at bounding box center [361, 125] width 109 height 24
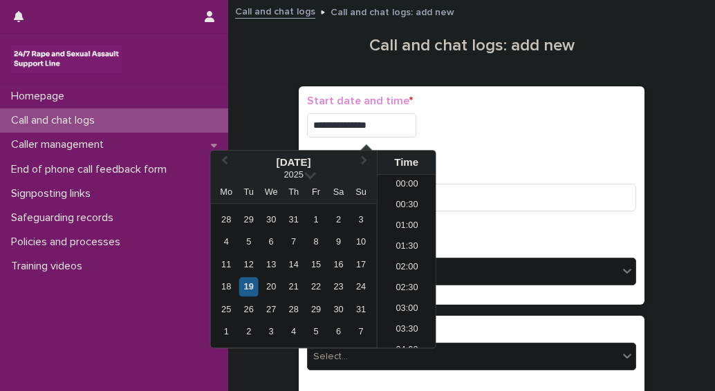
type input "**********"
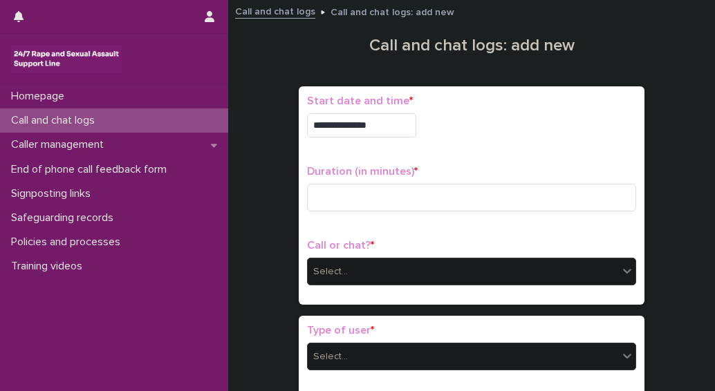
click at [504, 126] on div "**********" at bounding box center [471, 125] width 329 height 24
click at [346, 197] on input at bounding box center [471, 198] width 329 height 28
type input "*"
click at [326, 266] on div "Select..." at bounding box center [330, 272] width 35 height 15
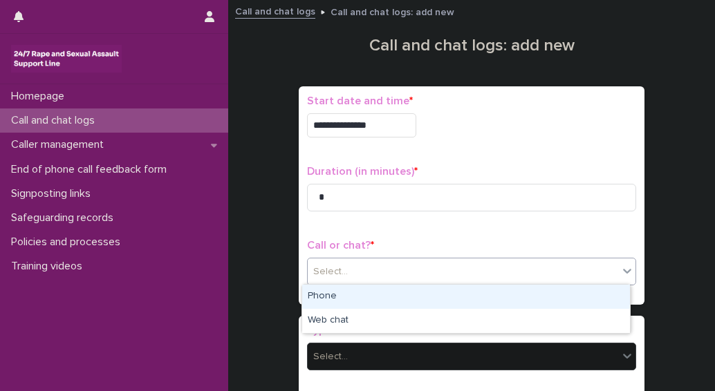
click at [322, 302] on div "Phone" at bounding box center [466, 297] width 328 height 24
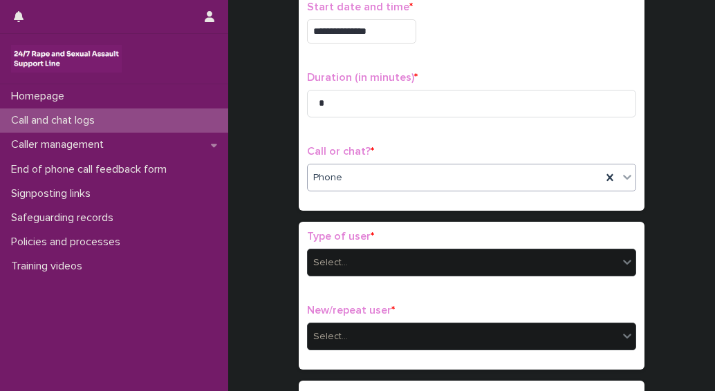
scroll to position [138, 0]
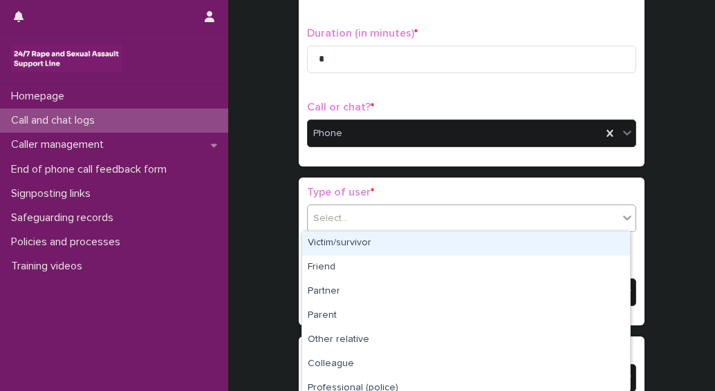
click at [313, 213] on div "Select..." at bounding box center [330, 219] width 35 height 15
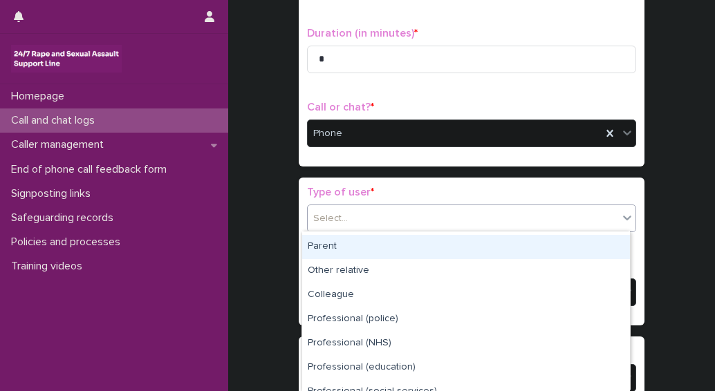
scroll to position [0, 0]
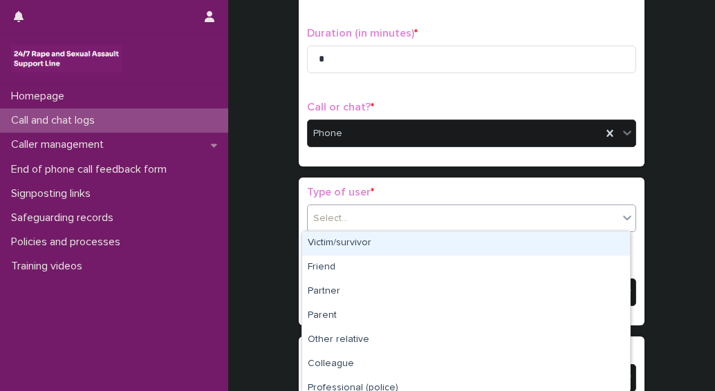
click at [348, 241] on div "Victim/survivor" at bounding box center [466, 244] width 328 height 24
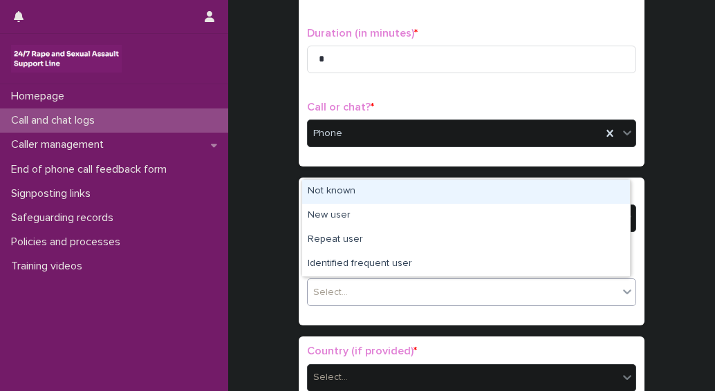
click at [344, 286] on div "Select..." at bounding box center [463, 292] width 310 height 23
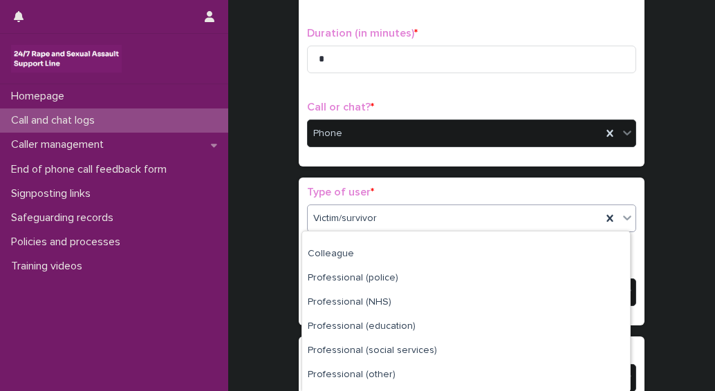
scroll to position [203, 0]
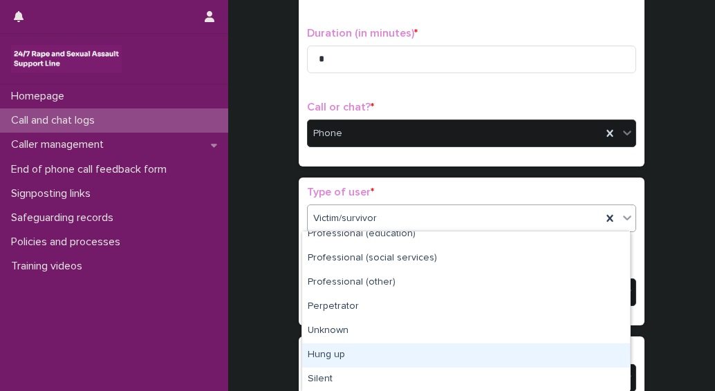
click at [326, 357] on div "Hung up" at bounding box center [466, 356] width 328 height 24
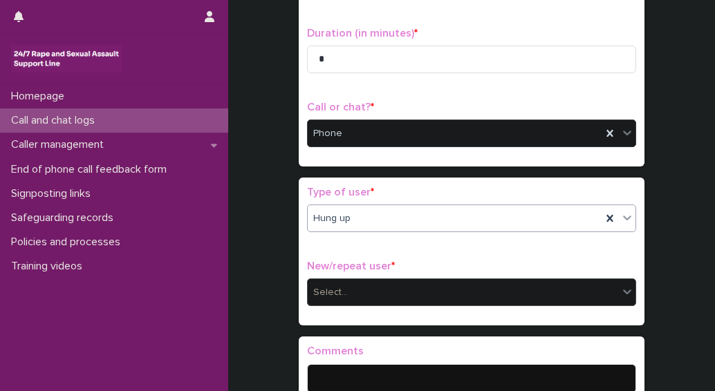
click at [346, 290] on div "Select..." at bounding box center [463, 292] width 310 height 23
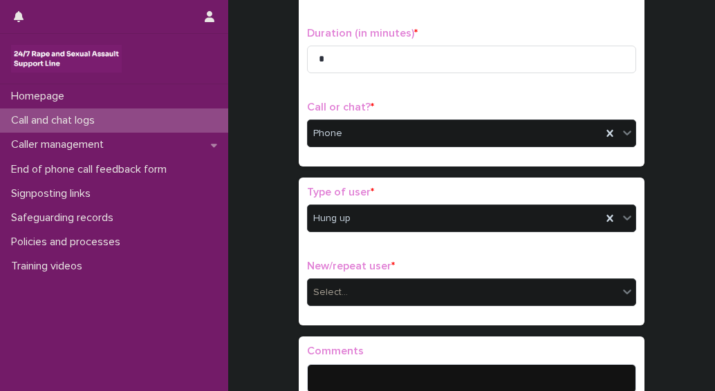
click at [259, 247] on div "**********" at bounding box center [471, 158] width 459 height 576
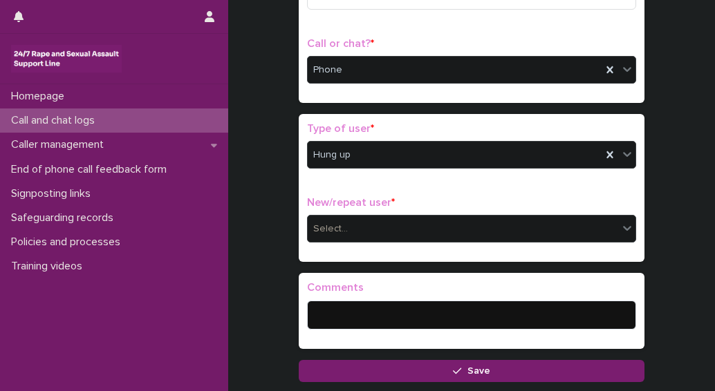
scroll to position [207, 0]
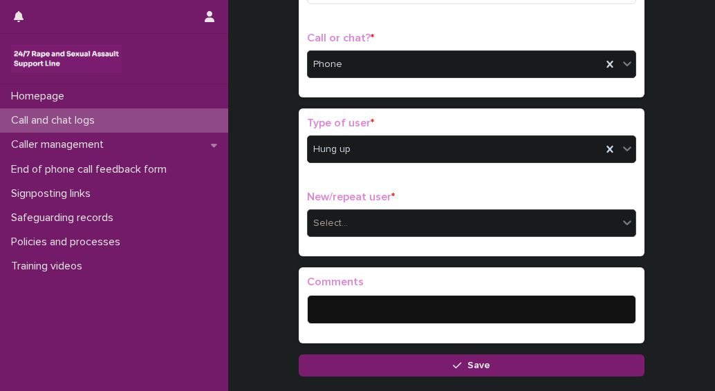
click at [325, 225] on div "Select..." at bounding box center [330, 223] width 35 height 15
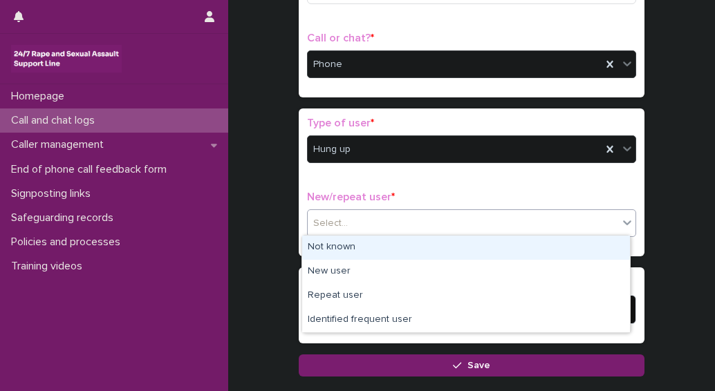
click at [326, 248] on div "Not known" at bounding box center [466, 248] width 328 height 24
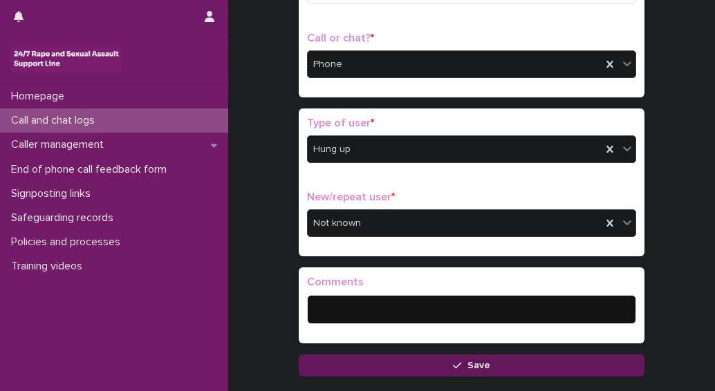
click at [455, 369] on button "Save" at bounding box center [472, 366] width 346 height 22
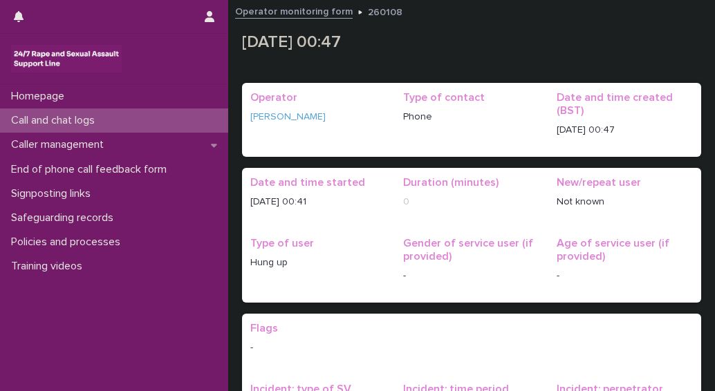
click at [35, 120] on p "Call and chat logs" at bounding box center [56, 120] width 100 height 13
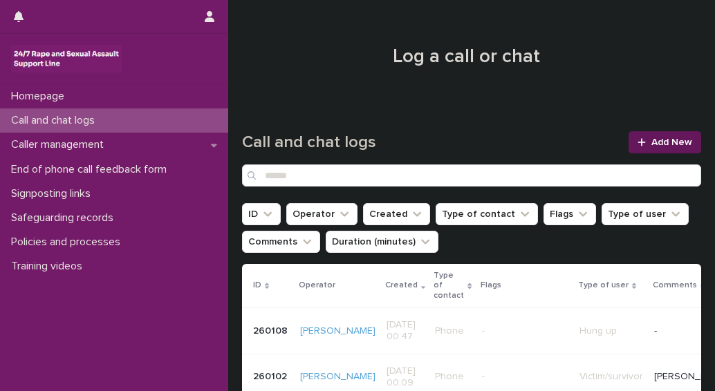
click at [651, 146] on span "Add New" at bounding box center [671, 143] width 41 height 10
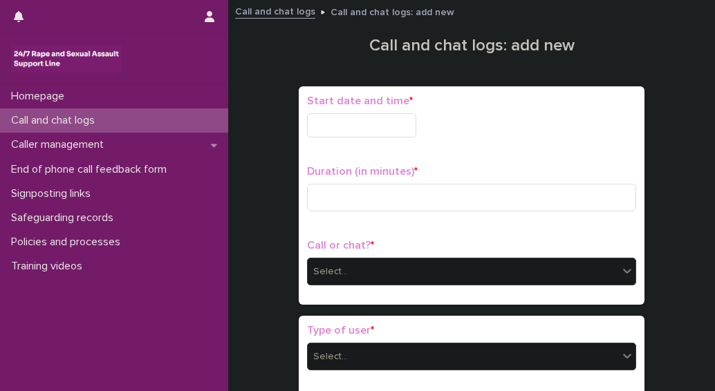
click at [355, 132] on input "text" at bounding box center [361, 125] width 109 height 24
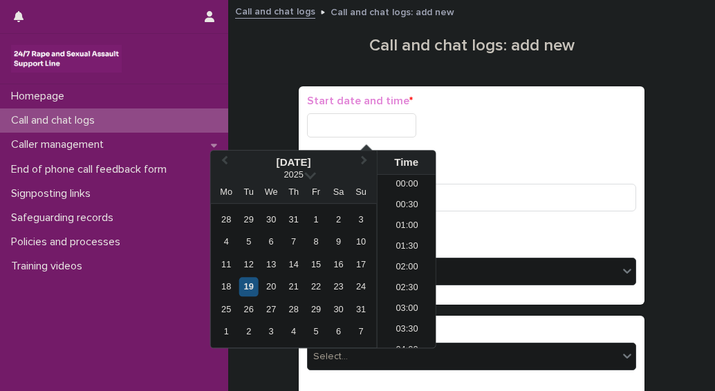
click at [249, 292] on div "19" at bounding box center [248, 287] width 19 height 19
click at [398, 126] on input "**********" at bounding box center [361, 125] width 109 height 24
type input "**********"
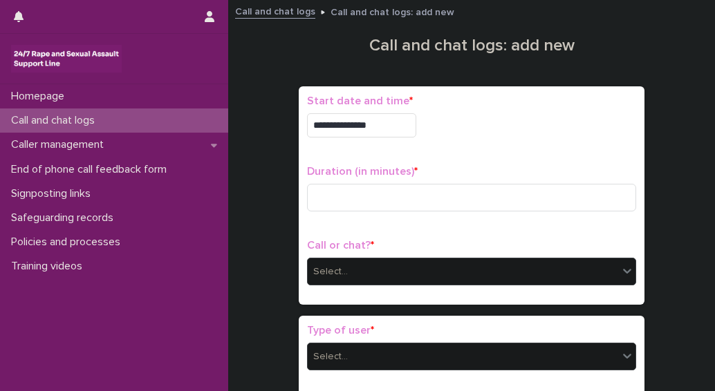
click at [498, 162] on div "**********" at bounding box center [471, 196] width 329 height 202
click at [332, 204] on input at bounding box center [471, 198] width 329 height 28
type input "*"
click at [324, 271] on div "Select..." at bounding box center [330, 272] width 35 height 15
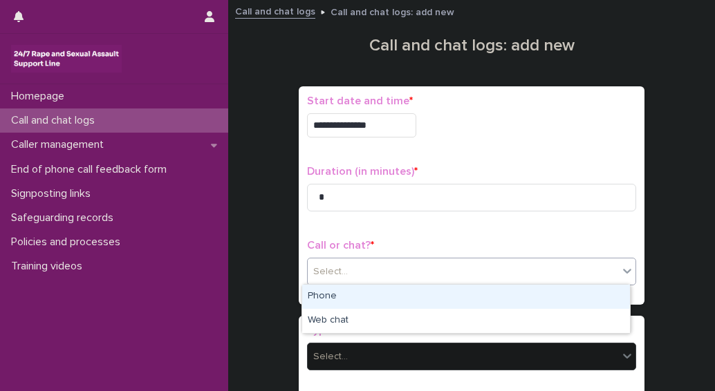
click at [316, 294] on div "Phone" at bounding box center [466, 297] width 328 height 24
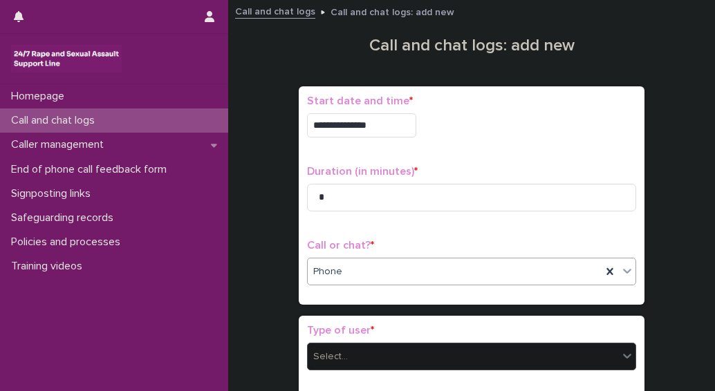
click at [329, 352] on div "Select..." at bounding box center [330, 357] width 35 height 15
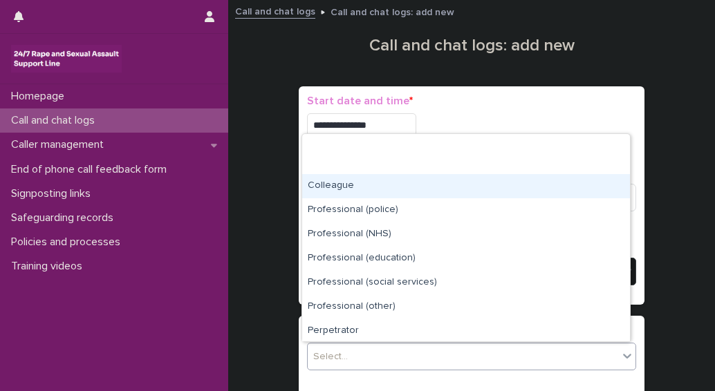
scroll to position [156, 0]
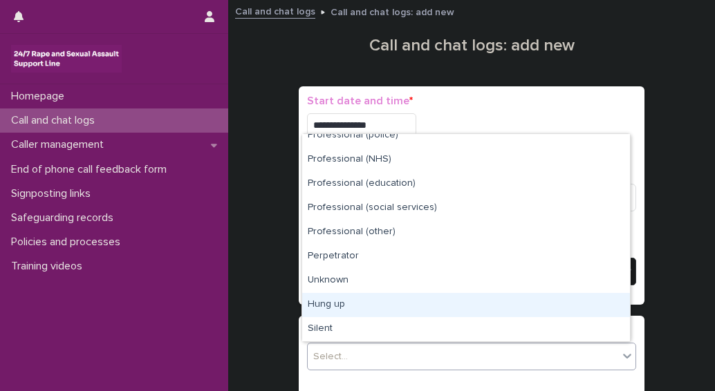
click at [336, 307] on div "Hung up" at bounding box center [466, 305] width 328 height 24
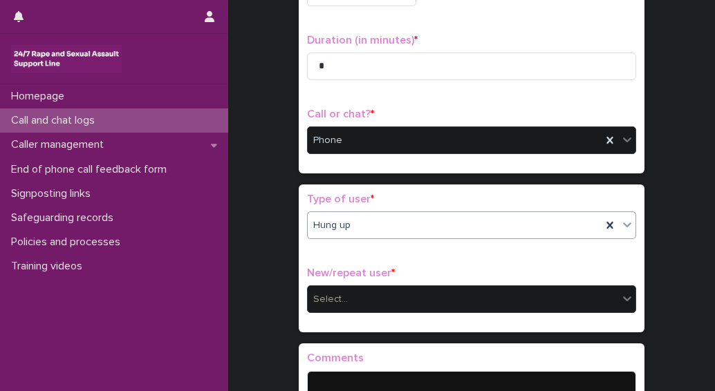
scroll to position [140, 0]
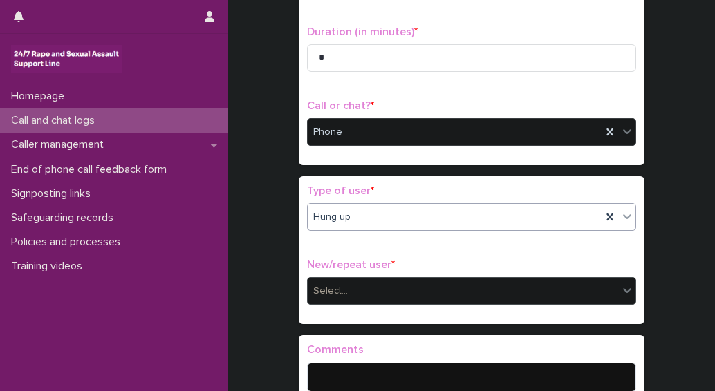
click at [371, 290] on div "Select..." at bounding box center [463, 291] width 310 height 23
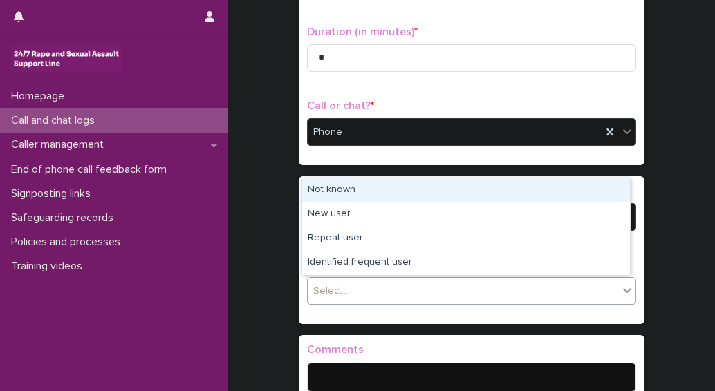
click at [327, 190] on div "Not known" at bounding box center [466, 190] width 328 height 24
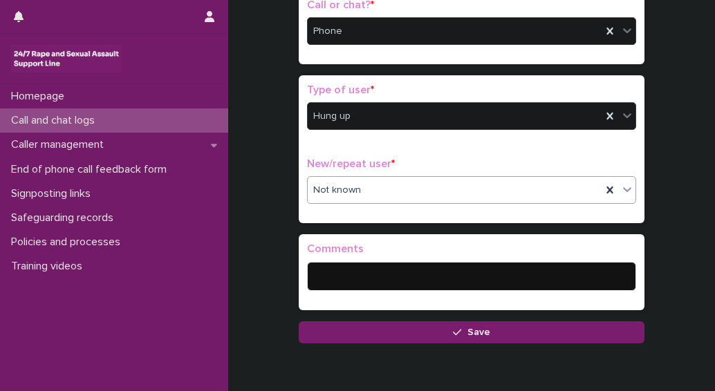
scroll to position [257, 0]
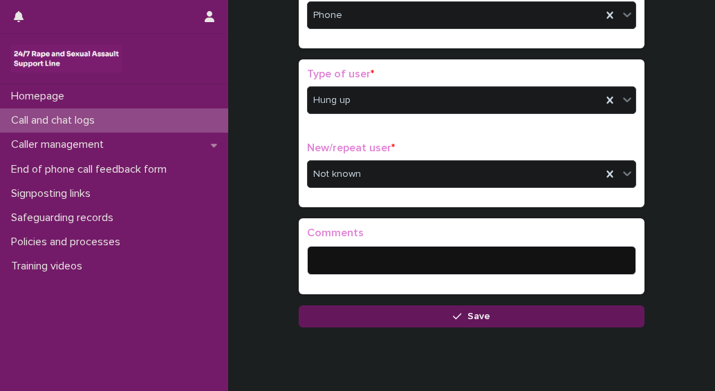
click at [506, 319] on button "Save" at bounding box center [472, 317] width 346 height 22
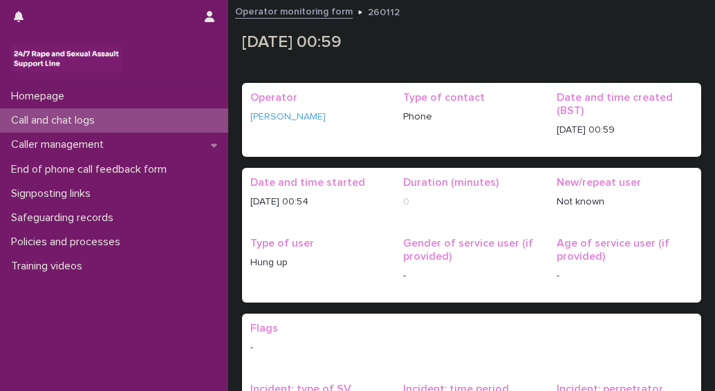
click at [19, 122] on p "Call and chat logs" at bounding box center [56, 120] width 100 height 13
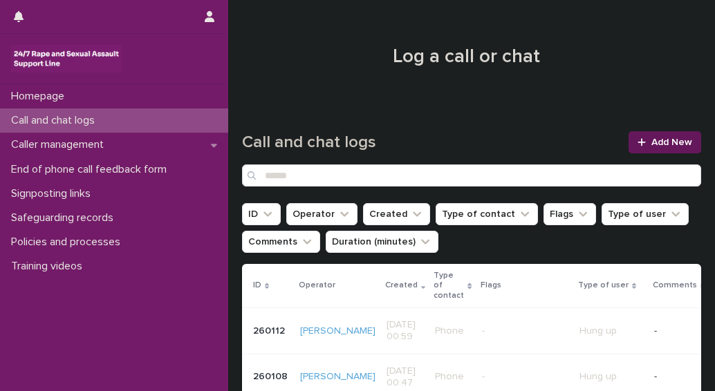
click at [639, 142] on div at bounding box center [645, 143] width 14 height 10
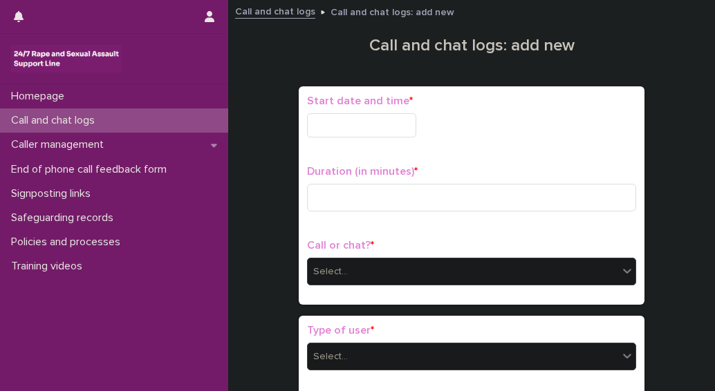
click at [326, 122] on input "text" at bounding box center [361, 125] width 109 height 24
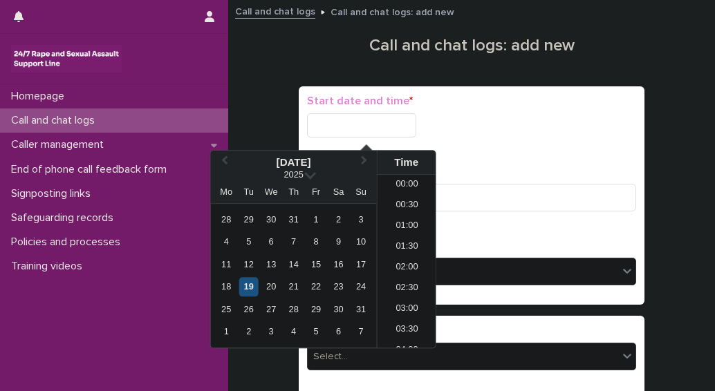
click at [250, 293] on div "19" at bounding box center [248, 287] width 19 height 19
click at [398, 227] on li "01:00" at bounding box center [407, 226] width 59 height 21
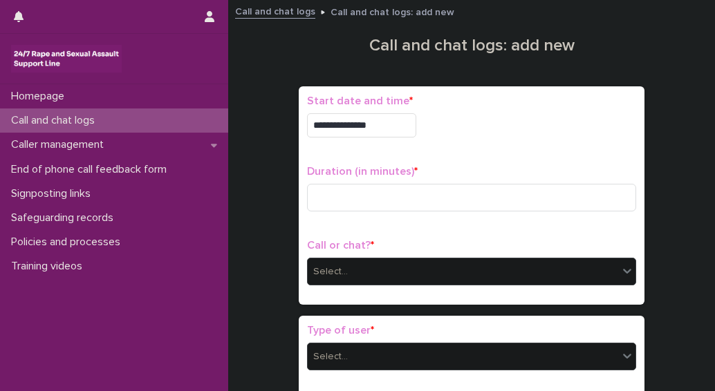
type input "**********"
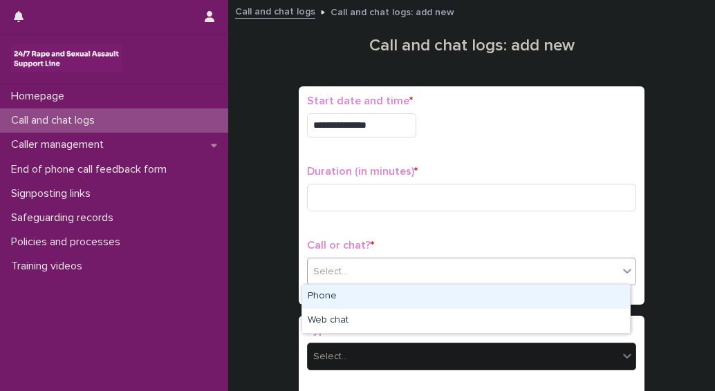
click at [355, 258] on div "Select..." at bounding box center [471, 272] width 329 height 28
click at [328, 306] on div "Phone" at bounding box center [466, 297] width 328 height 24
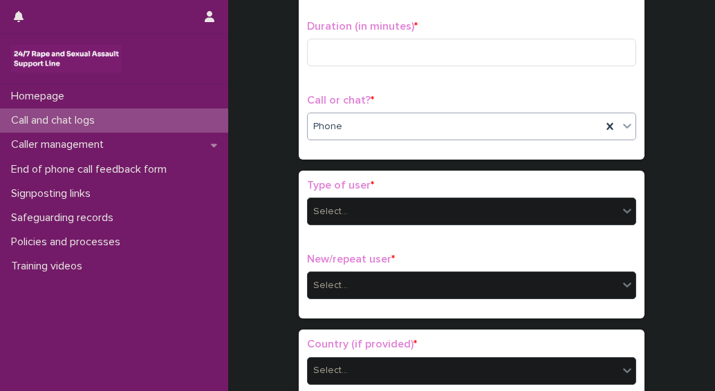
scroll to position [149, 0]
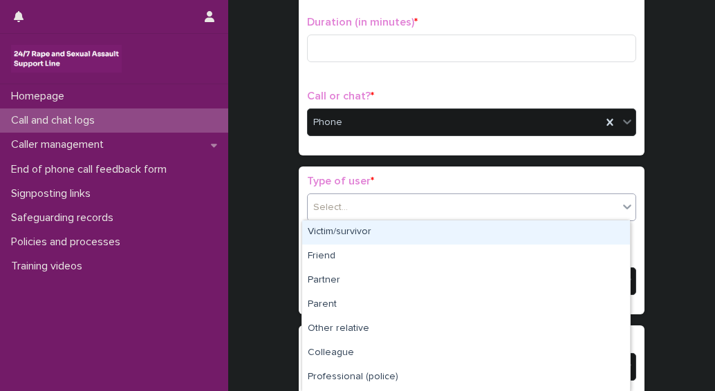
click at [325, 214] on div "Select..." at bounding box center [463, 207] width 310 height 23
click at [331, 236] on div "Victim/survivor" at bounding box center [466, 233] width 328 height 24
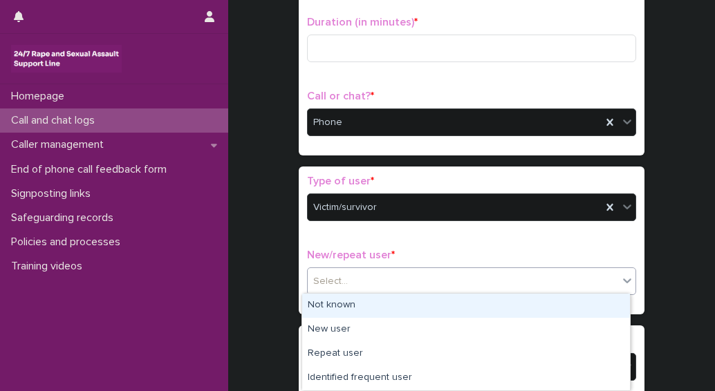
click at [326, 279] on div "Select..." at bounding box center [330, 282] width 35 height 15
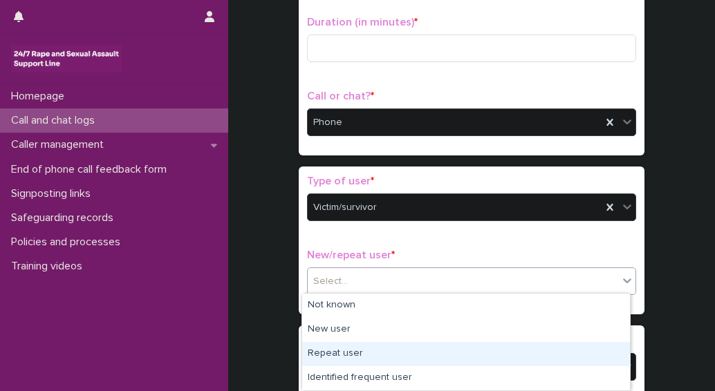
click at [328, 353] on div "Repeat user" at bounding box center [466, 354] width 328 height 24
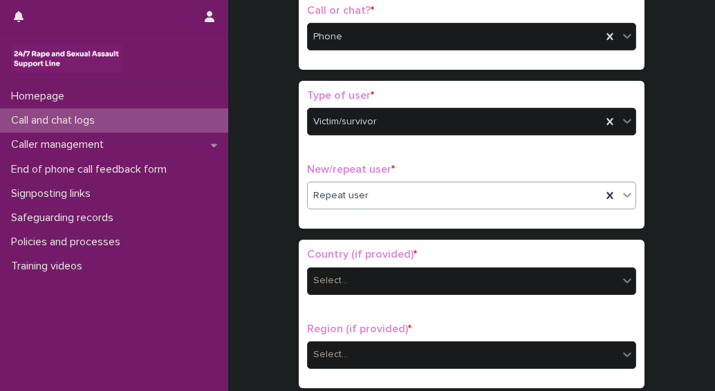
scroll to position [288, 0]
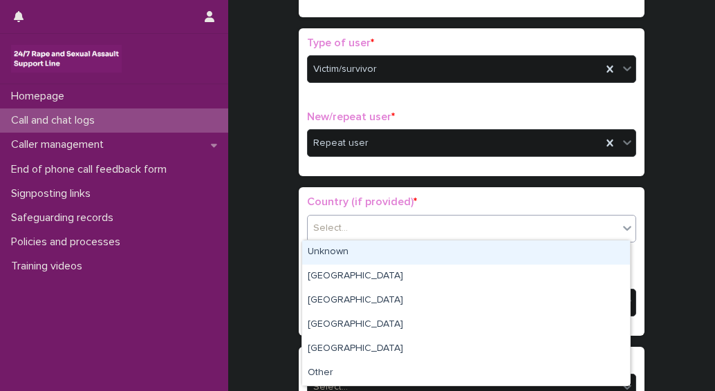
click at [329, 225] on div "Select..." at bounding box center [330, 228] width 35 height 15
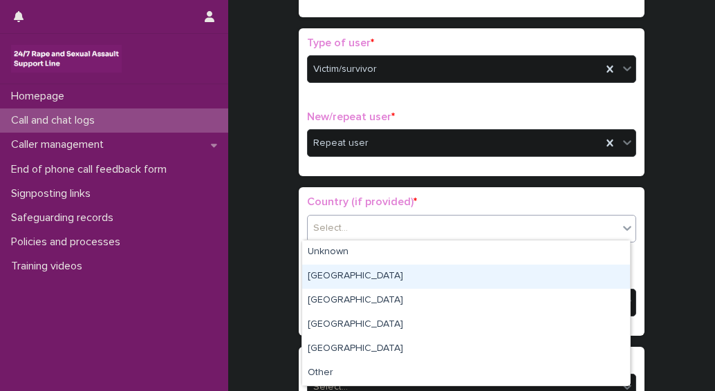
click at [323, 279] on div "England" at bounding box center [466, 277] width 328 height 24
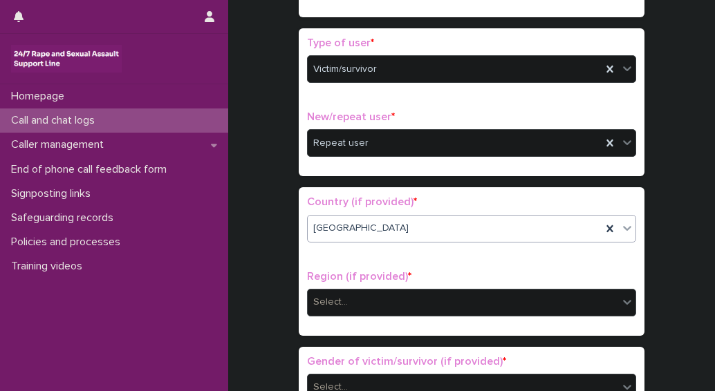
click at [407, 304] on div "Select..." at bounding box center [463, 302] width 310 height 23
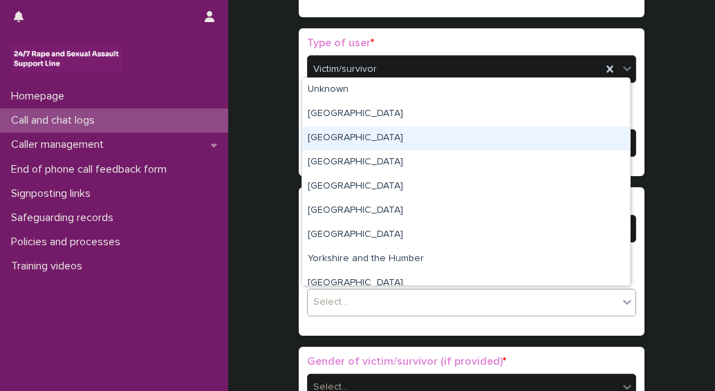
click at [351, 143] on div "South East" at bounding box center [466, 139] width 328 height 24
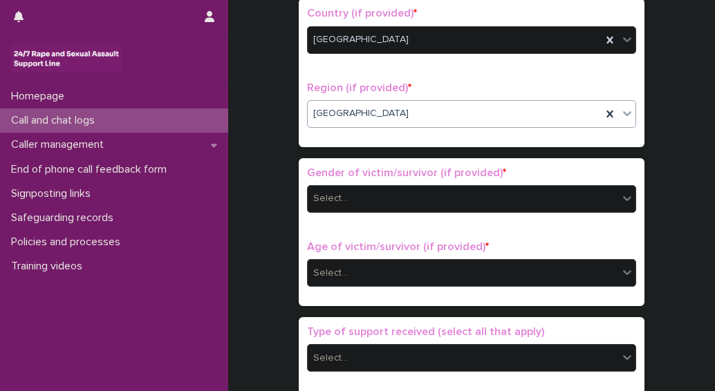
scroll to position [495, 0]
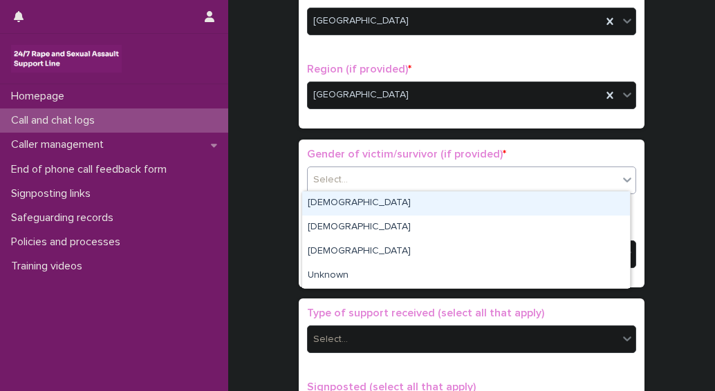
click at [340, 186] on div "Select..." at bounding box center [463, 180] width 310 height 23
click at [336, 205] on div "Female" at bounding box center [466, 204] width 328 height 24
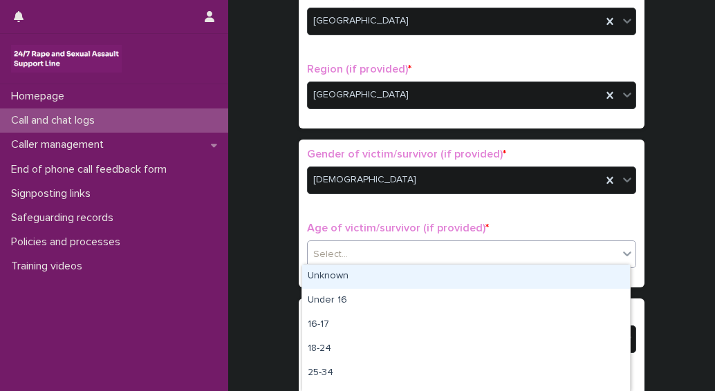
click at [364, 256] on div "Select..." at bounding box center [463, 254] width 310 height 23
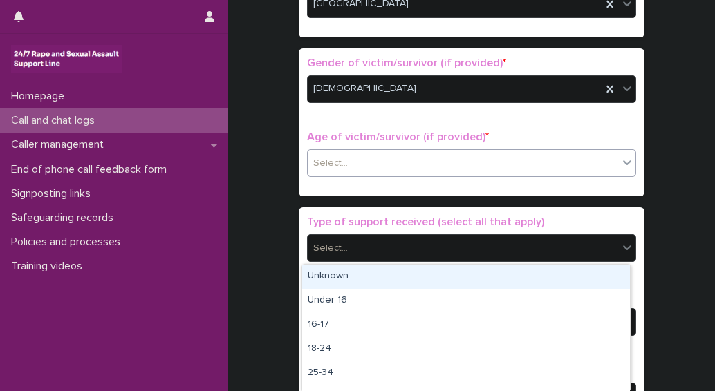
scroll to position [633, 0]
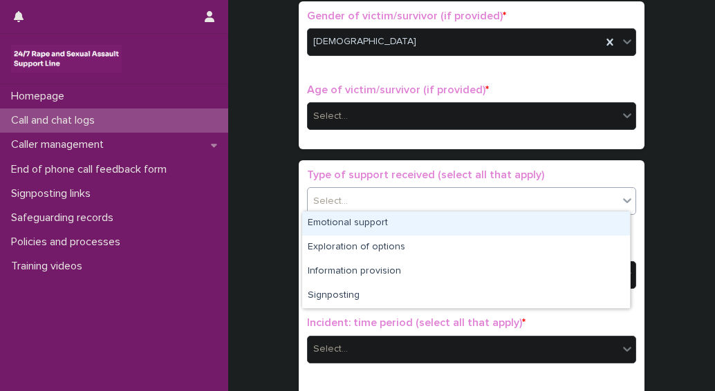
click at [348, 192] on div "Select..." at bounding box center [463, 201] width 310 height 23
click at [333, 216] on div "Emotional support" at bounding box center [466, 224] width 328 height 24
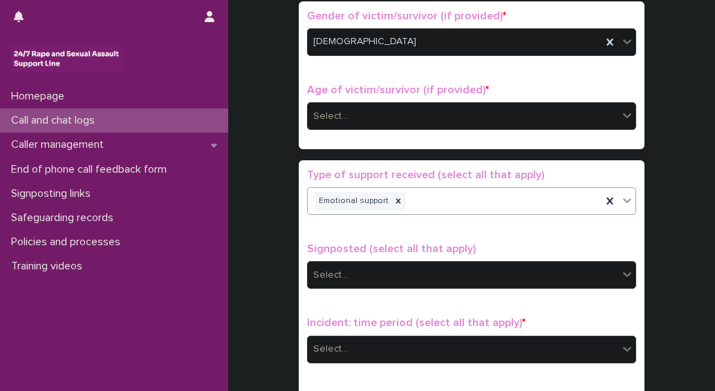
click at [420, 203] on div "Emotional support" at bounding box center [455, 201] width 294 height 24
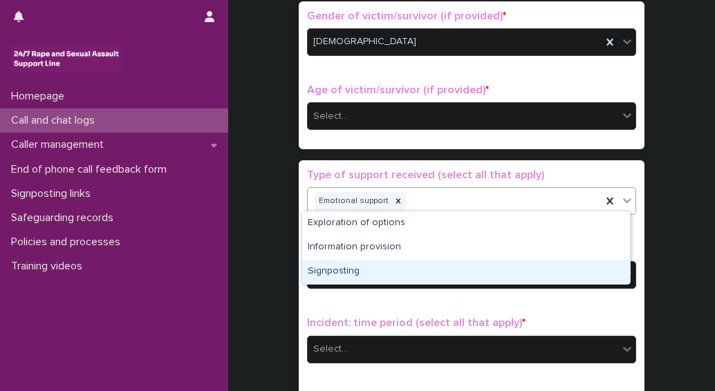
click at [330, 277] on div "Signposting" at bounding box center [466, 272] width 328 height 24
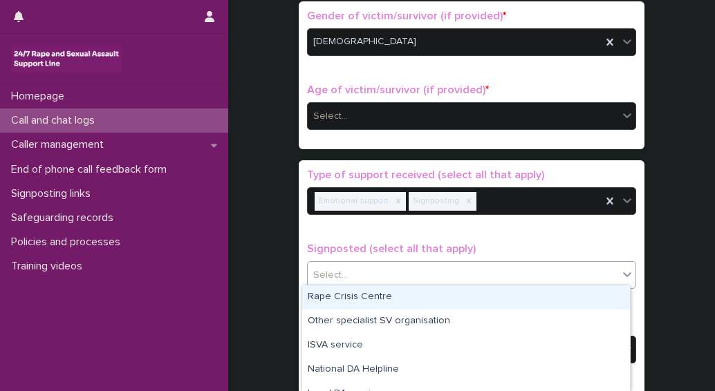
click at [330, 277] on div "Select..." at bounding box center [330, 275] width 35 height 15
drag, startPoint x: 339, startPoint y: 310, endPoint x: 341, endPoint y: 299, distance: 11.9
click at [341, 299] on div "Rape Crisis Centre" at bounding box center [466, 298] width 328 height 24
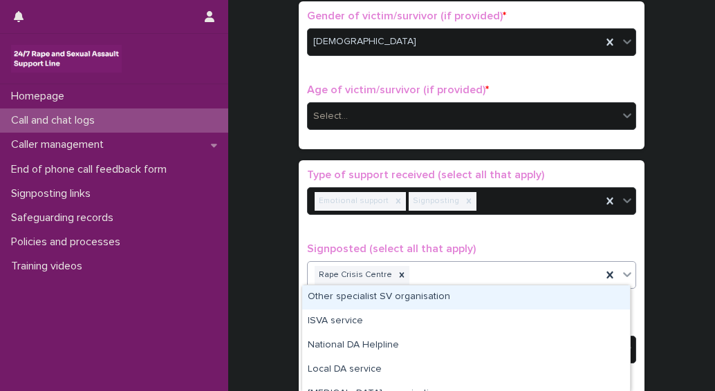
click at [406, 268] on div "Rape Crisis Centre" at bounding box center [455, 275] width 294 height 24
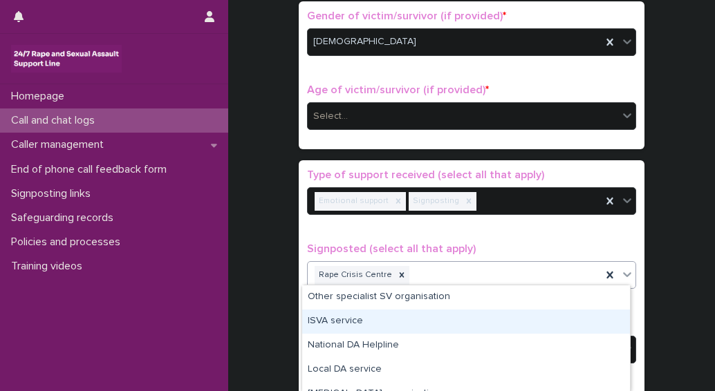
click at [676, 124] on div "**********" at bounding box center [471, 81] width 459 height 1413
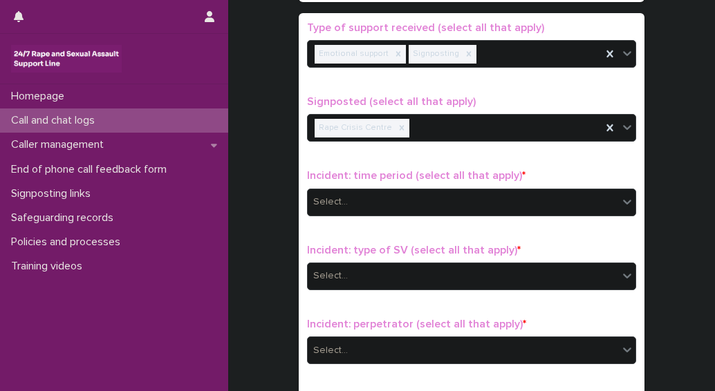
scroll to position [841, 0]
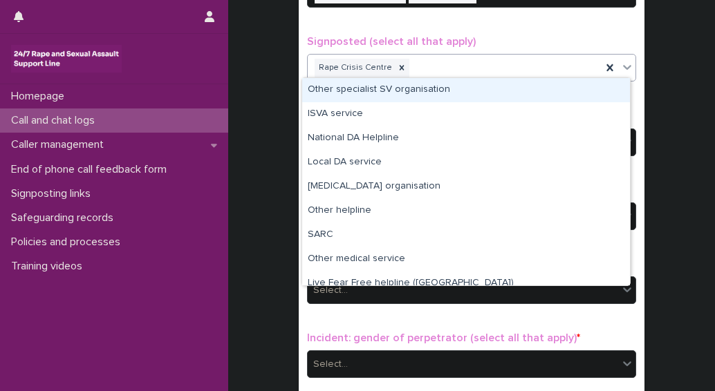
click at [418, 67] on div "Rape Crisis Centre" at bounding box center [455, 68] width 294 height 24
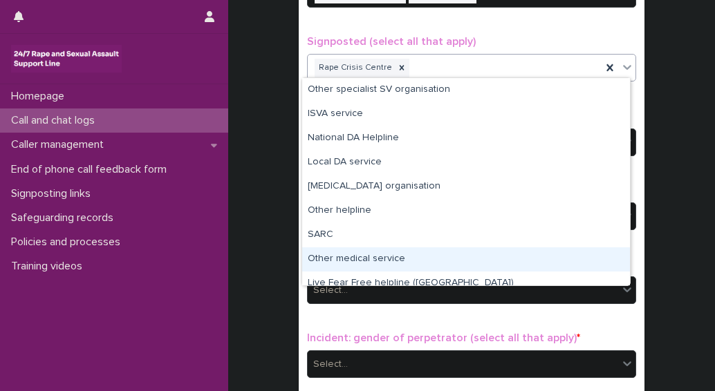
click at [361, 259] on div "Other medical service" at bounding box center [466, 260] width 328 height 24
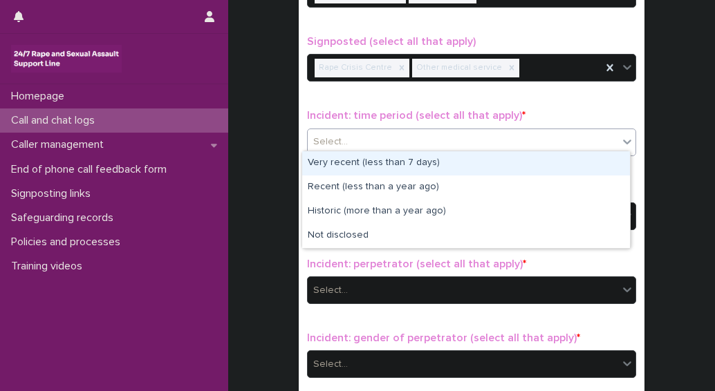
click at [359, 132] on div "Select..." at bounding box center [463, 142] width 310 height 23
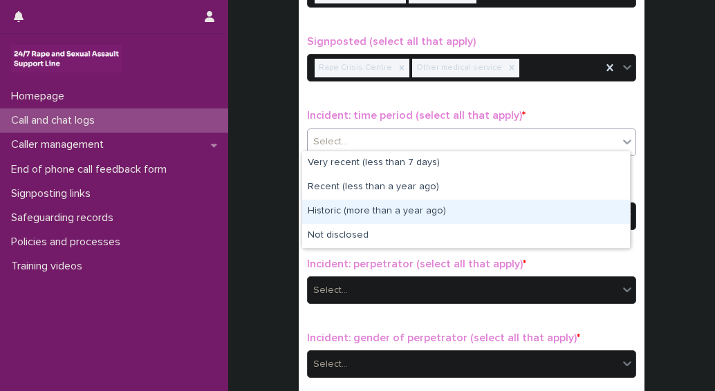
click at [386, 208] on div "Historic (more than a year ago)" at bounding box center [466, 212] width 328 height 24
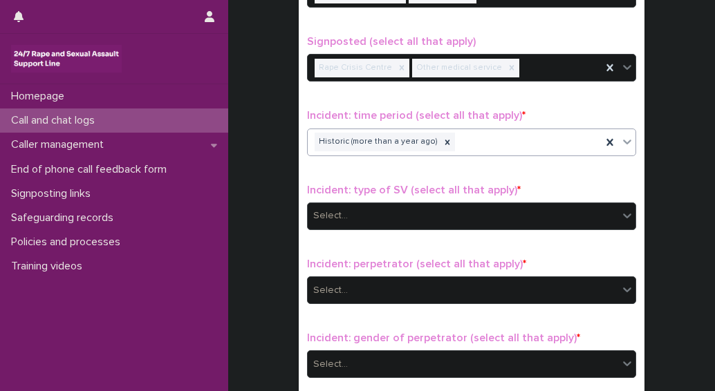
click at [360, 207] on div "Select..." at bounding box center [463, 216] width 310 height 23
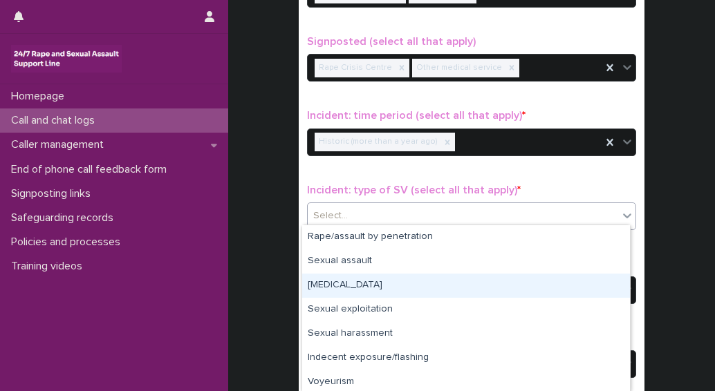
click at [356, 286] on div "Child sexual abuse" at bounding box center [466, 286] width 328 height 24
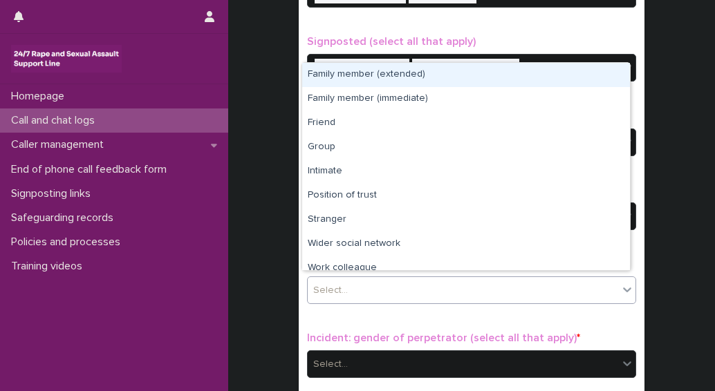
click at [333, 283] on div "Select..." at bounding box center [330, 290] width 35 height 15
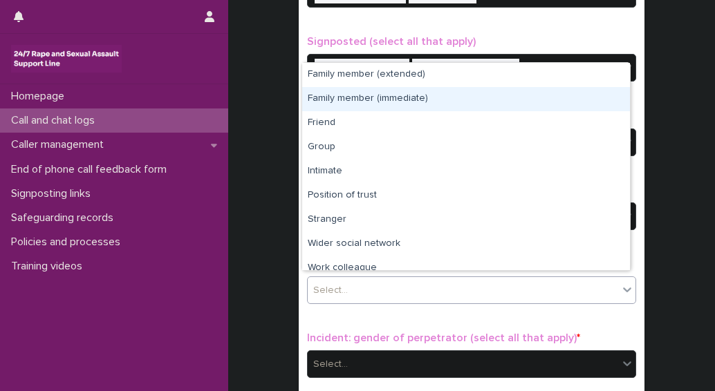
click at [336, 98] on div "Family member (immediate)" at bounding box center [466, 99] width 328 height 24
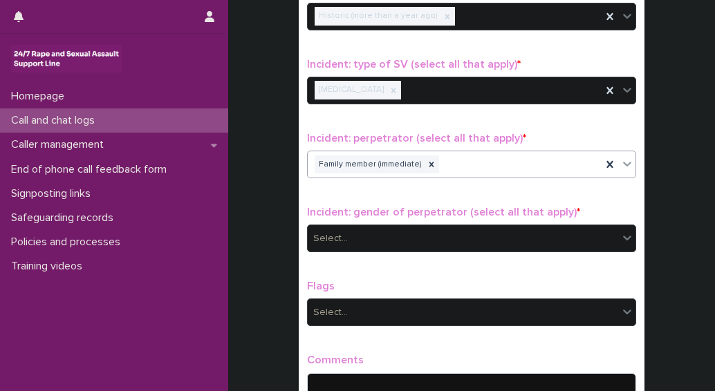
scroll to position [971, 0]
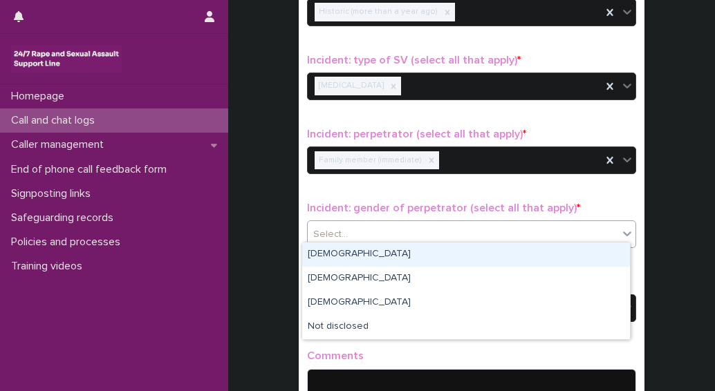
click at [319, 230] on div "Select..." at bounding box center [330, 234] width 35 height 15
click at [322, 256] on div "Male" at bounding box center [466, 255] width 328 height 24
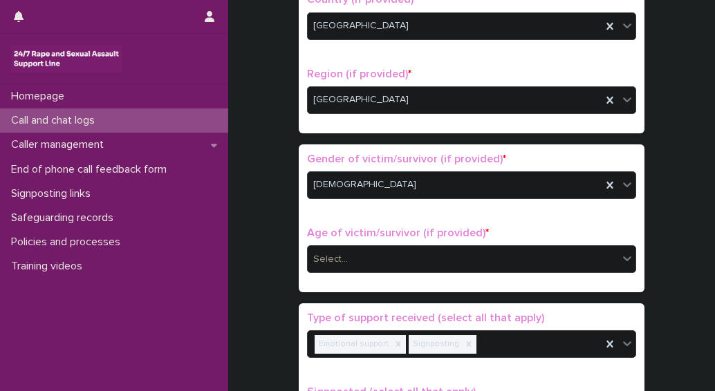
scroll to position [462, 0]
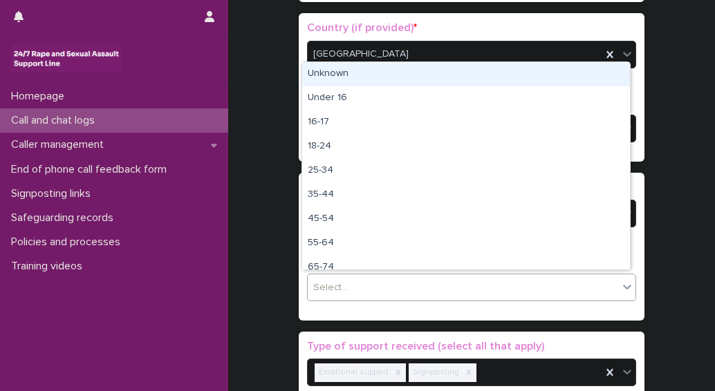
click at [362, 278] on div "Select..." at bounding box center [463, 288] width 310 height 23
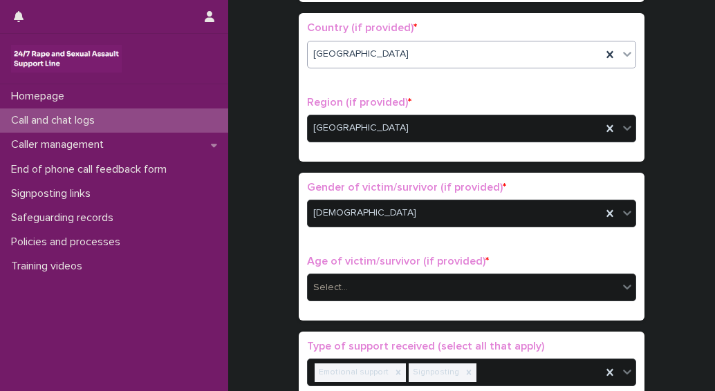
click at [328, 53] on span "England" at bounding box center [360, 54] width 95 height 15
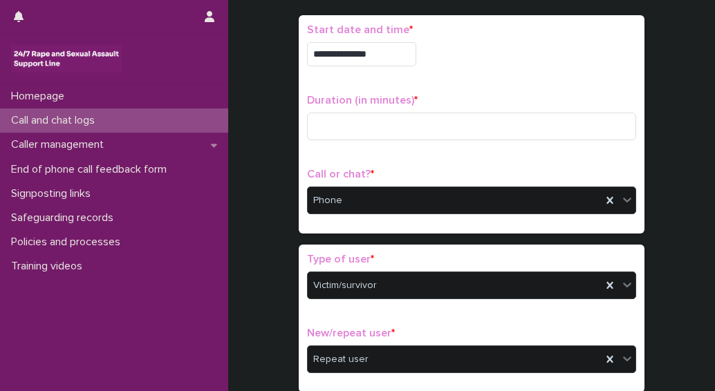
scroll to position [47, 0]
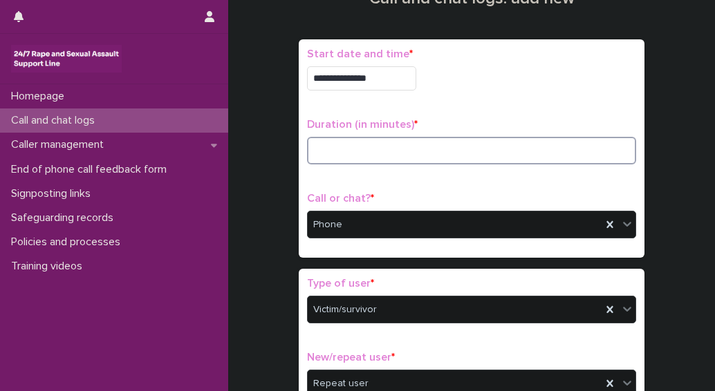
click at [365, 146] on input at bounding box center [471, 151] width 329 height 28
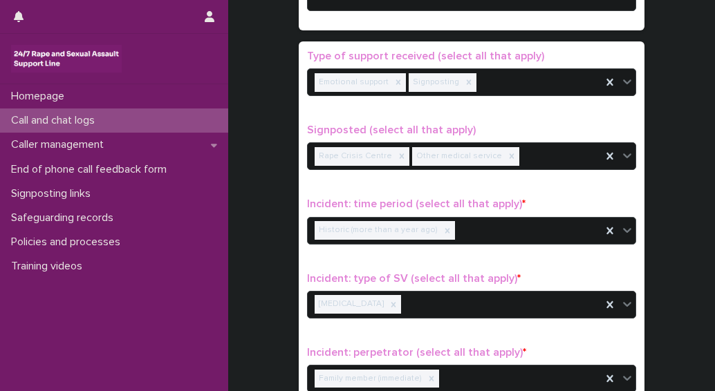
scroll to position [600, 0]
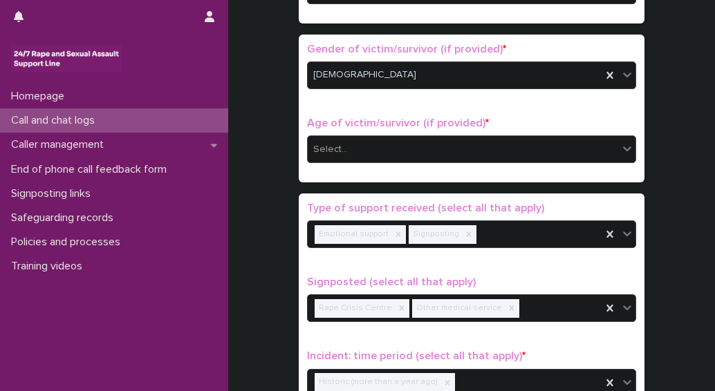
type input "**"
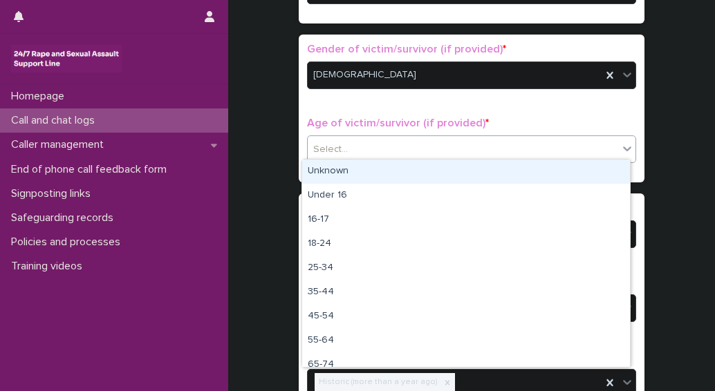
click at [350, 145] on div "Select..." at bounding box center [463, 149] width 310 height 23
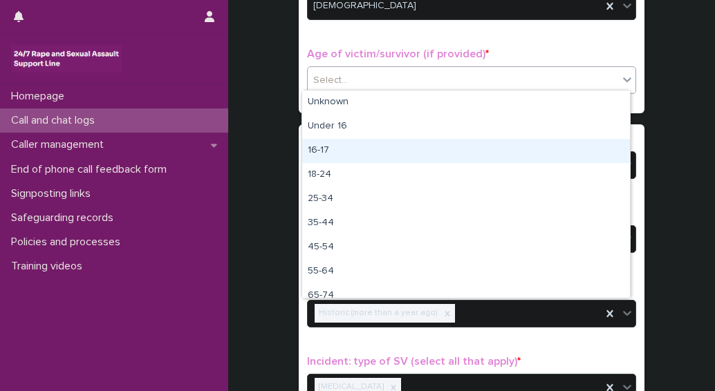
click at [672, 129] on div "**********" at bounding box center [471, 45] width 459 height 1413
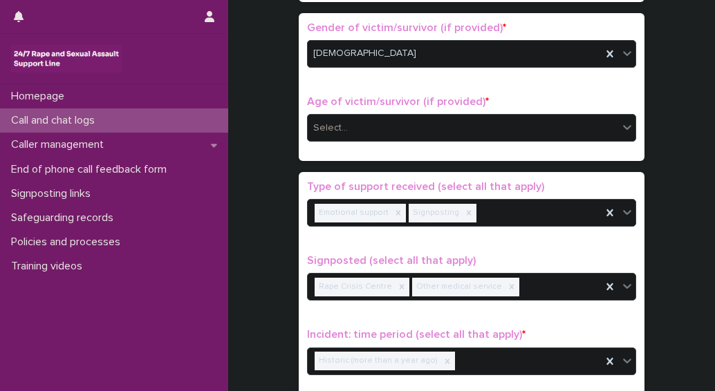
scroll to position [600, 0]
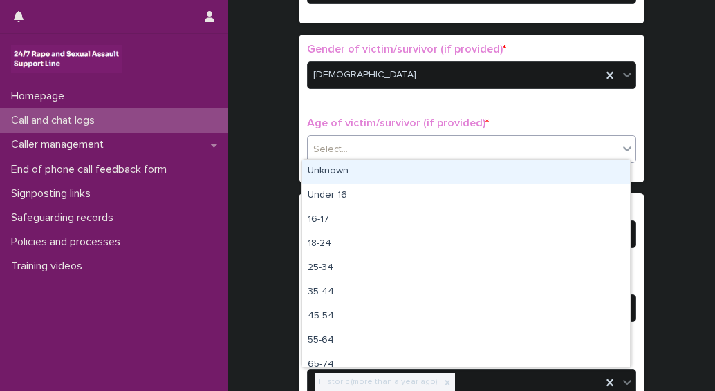
click at [347, 145] on div "Select..." at bounding box center [463, 149] width 310 height 23
click at [335, 172] on div "Unknown" at bounding box center [466, 172] width 328 height 24
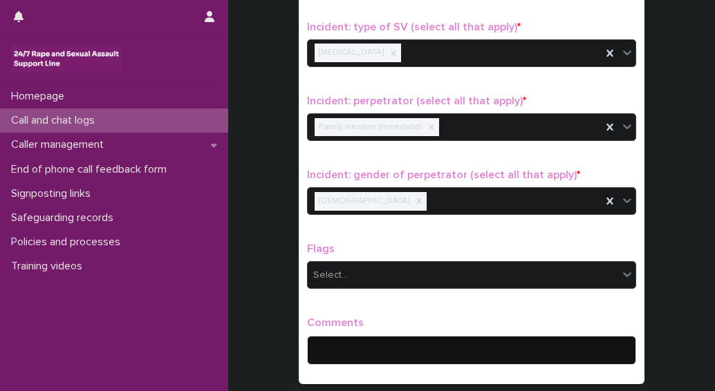
scroll to position [1066, 0]
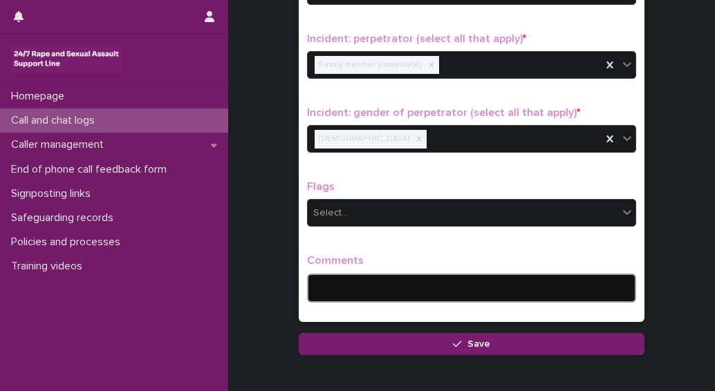
click at [329, 287] on textarea at bounding box center [471, 288] width 329 height 29
type textarea "*"
click at [605, 281] on textarea "**********" at bounding box center [471, 288] width 329 height 29
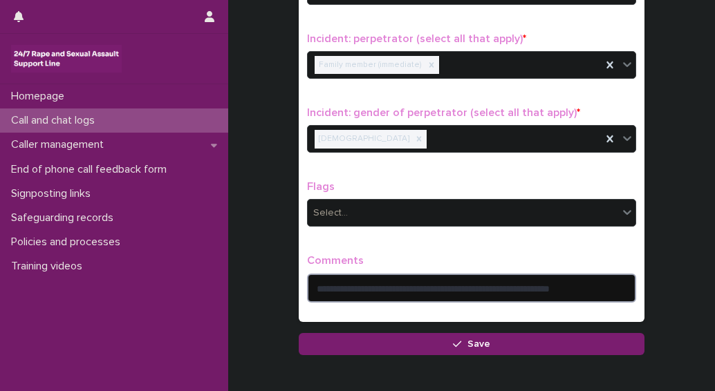
click at [609, 281] on textarea "**********" at bounding box center [471, 288] width 329 height 29
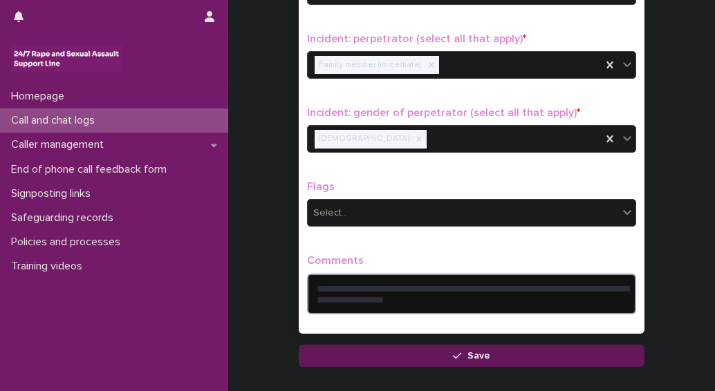
type textarea "**********"
click at [471, 351] on span "Save" at bounding box center [478, 356] width 23 height 10
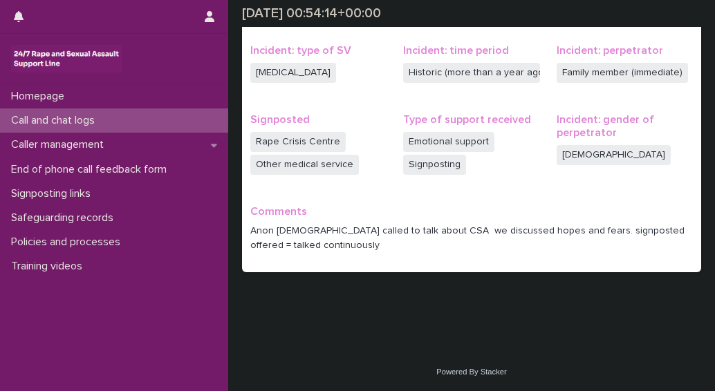
scroll to position [339, 0]
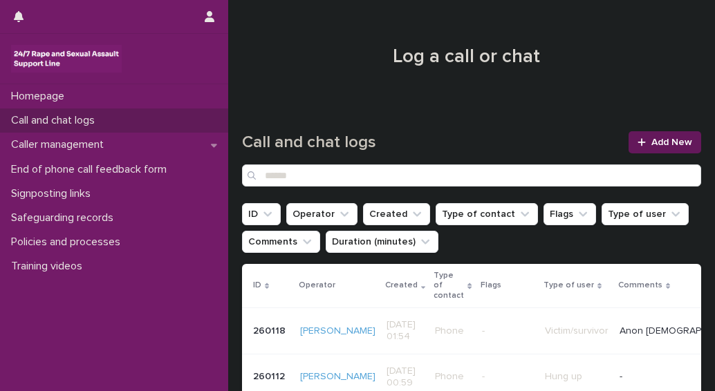
click at [651, 145] on span "Add New" at bounding box center [671, 143] width 41 height 10
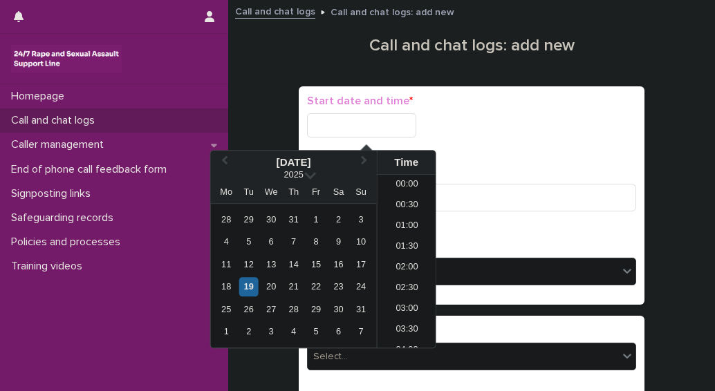
scroll to position [7, 0]
click at [336, 124] on input "text" at bounding box center [361, 125] width 109 height 24
click at [246, 286] on div "19" at bounding box center [248, 287] width 19 height 19
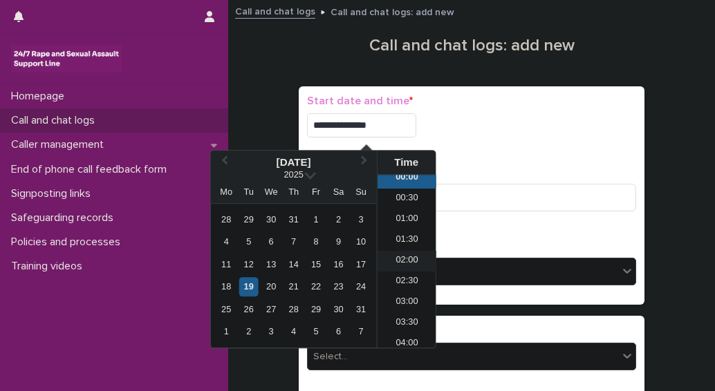
click at [403, 259] on li "02:00" at bounding box center [407, 261] width 59 height 21
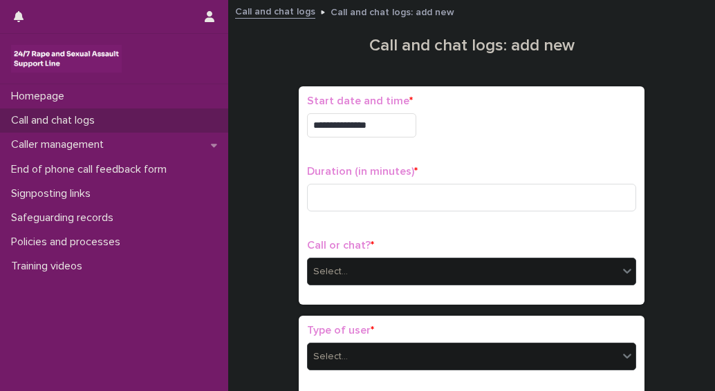
type input "**********"
click at [348, 210] on input at bounding box center [471, 198] width 329 height 28
type input "*"
click at [361, 254] on div "Call or chat? * Select..." at bounding box center [471, 267] width 329 height 57
click at [353, 265] on div "Select..." at bounding box center [463, 272] width 310 height 23
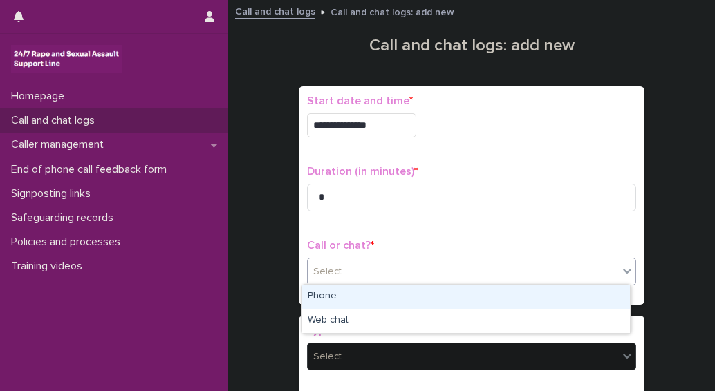
click at [332, 292] on div "Phone" at bounding box center [466, 297] width 328 height 24
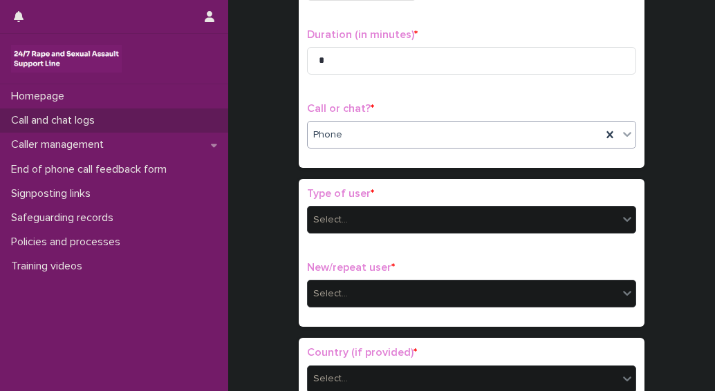
scroll to position [138, 0]
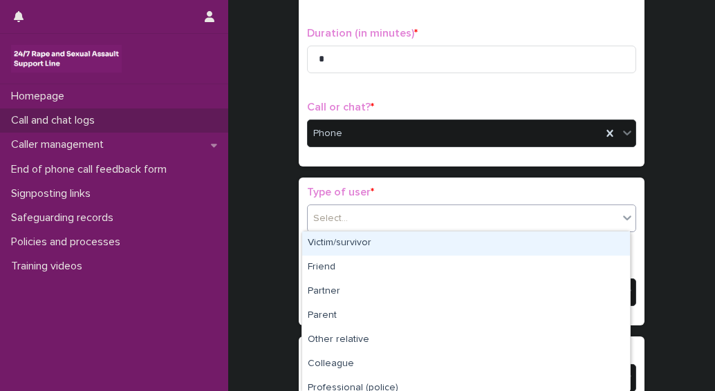
click at [369, 221] on div "Select..." at bounding box center [463, 218] width 310 height 23
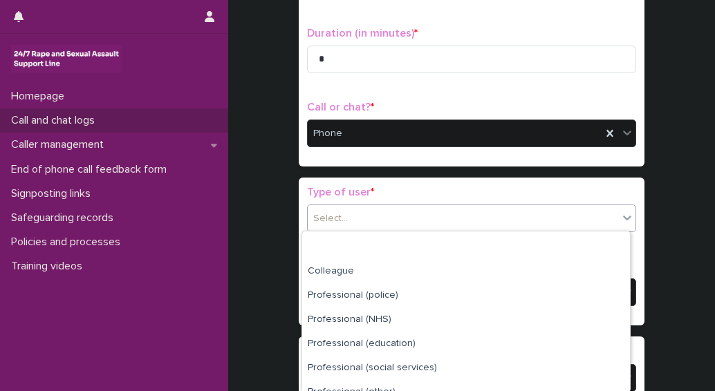
scroll to position [203, 0]
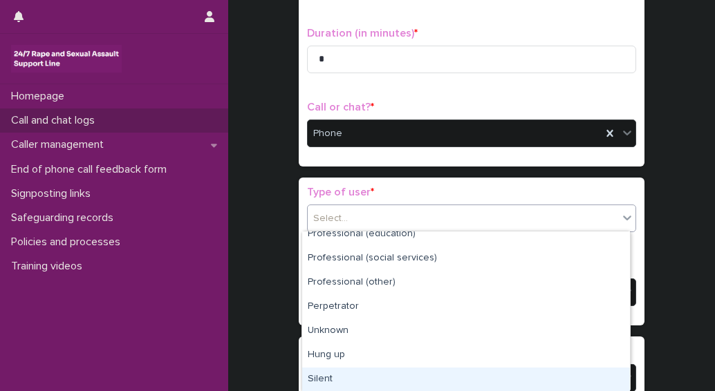
click at [335, 381] on div "Silent" at bounding box center [466, 380] width 328 height 24
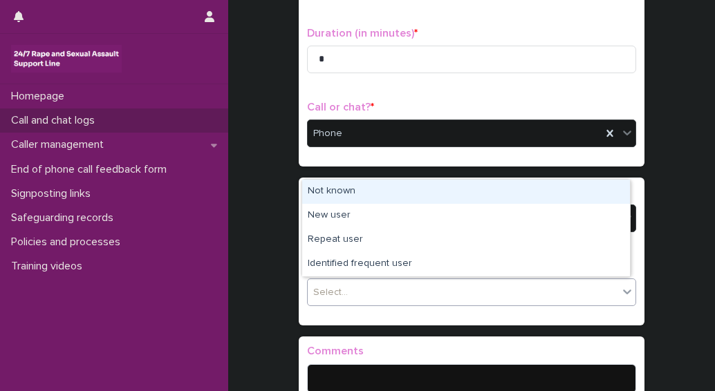
click at [340, 295] on div "Select..." at bounding box center [330, 293] width 35 height 15
click at [333, 192] on div "Not known" at bounding box center [466, 192] width 328 height 24
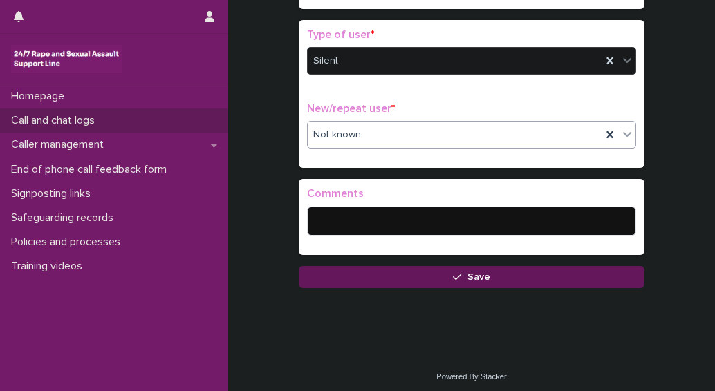
scroll to position [299, 0]
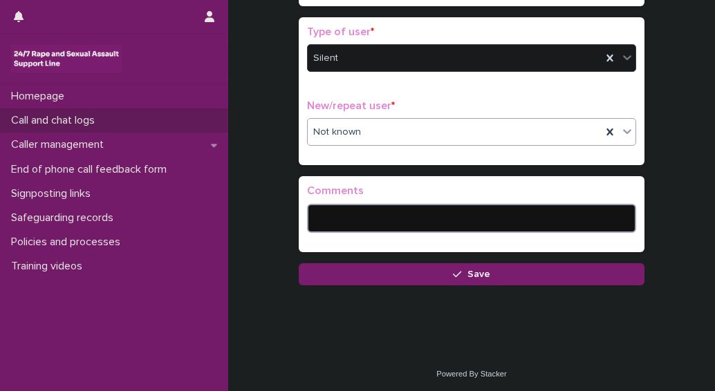
click at [328, 212] on textarea at bounding box center [471, 218] width 329 height 29
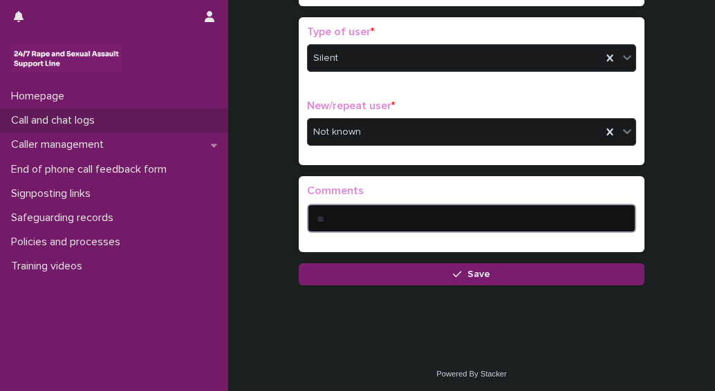
type textarea "*"
click at [425, 216] on textarea "**********" at bounding box center [471, 218] width 329 height 29
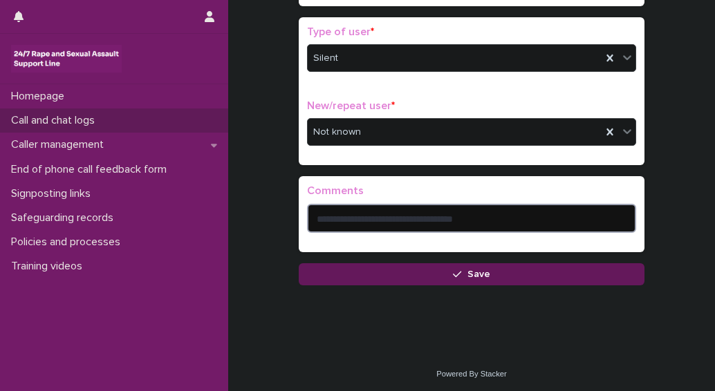
type textarea "**********"
click at [509, 279] on button "Save" at bounding box center [472, 274] width 346 height 22
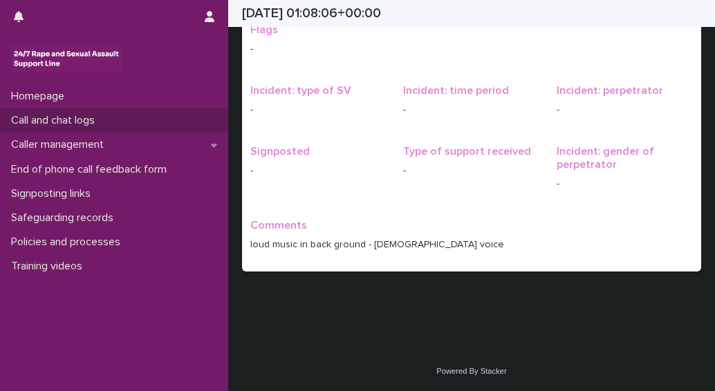
scroll to position [30, 0]
